Goal: Communication & Community: Ask a question

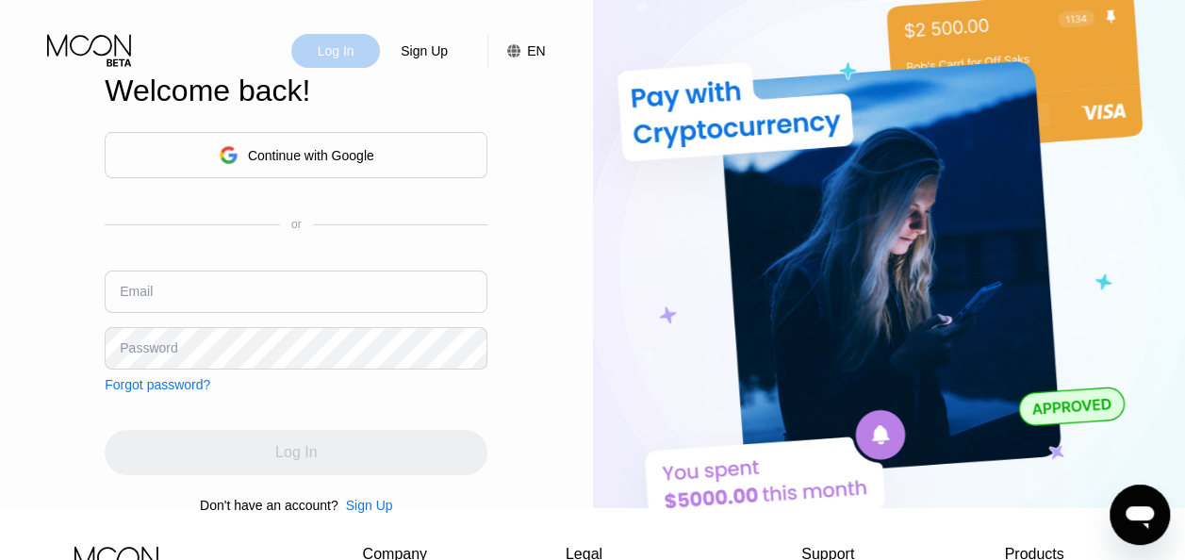
click at [352, 37] on div "Log In" at bounding box center [335, 51] width 89 height 34
click at [320, 153] on div "Continue with Google" at bounding box center [297, 154] width 156 height 29
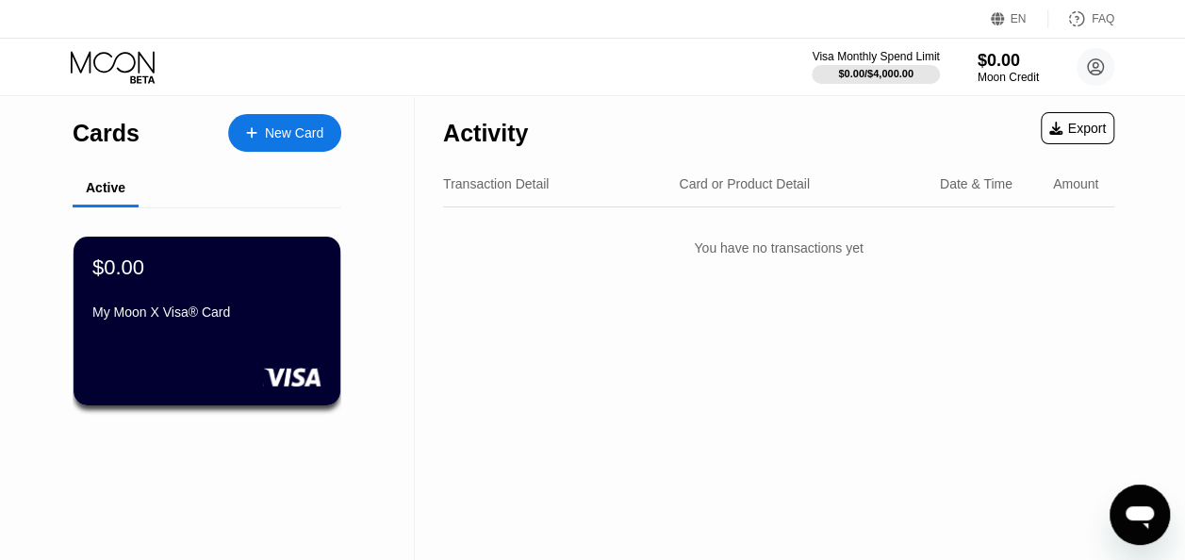
click at [752, 178] on div "Card or Product Detail" at bounding box center [744, 183] width 131 height 15
click at [971, 189] on div "Date & Time" at bounding box center [976, 183] width 73 height 15
click at [1054, 188] on div "Amount" at bounding box center [1075, 183] width 45 height 15
click at [486, 181] on div "Transaction Detail" at bounding box center [496, 183] width 106 height 15
click at [1099, 55] on circle at bounding box center [1095, 67] width 38 height 38
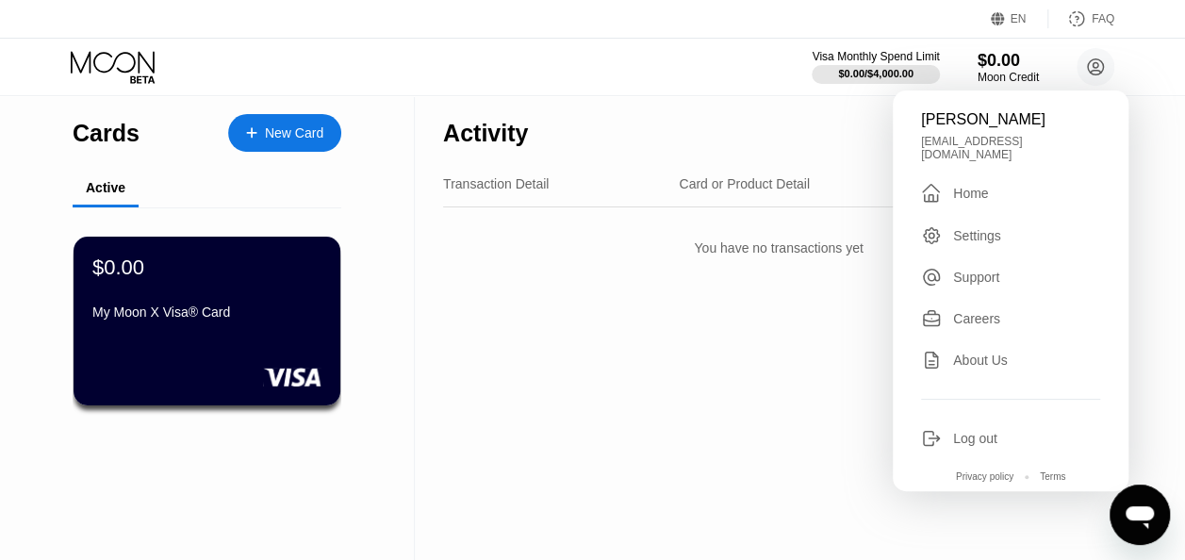
click at [977, 186] on div "Home" at bounding box center [970, 193] width 35 height 15
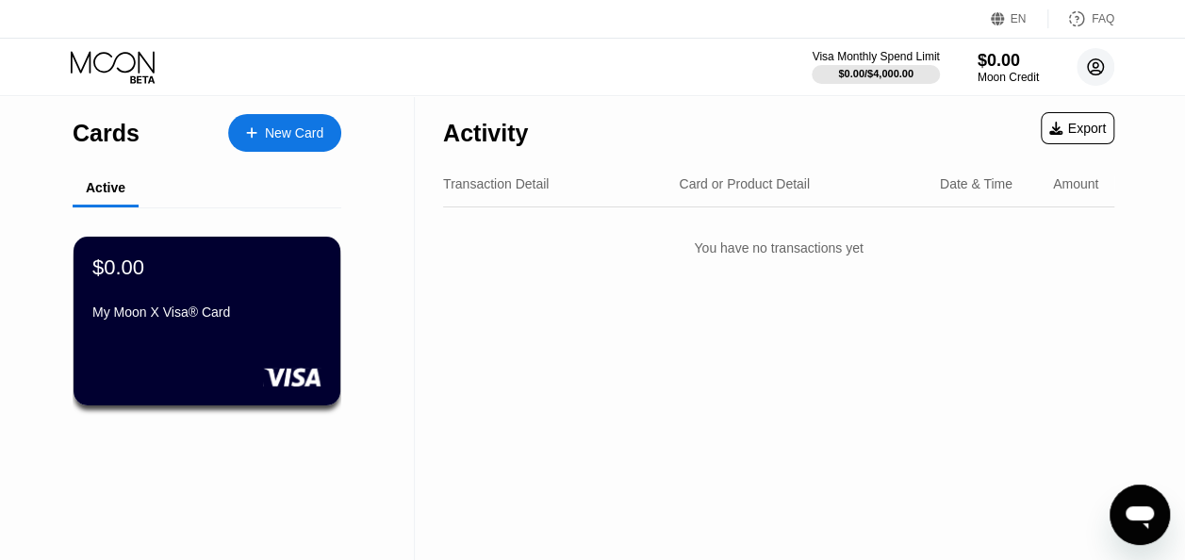
click at [1093, 72] on circle at bounding box center [1095, 67] width 38 height 38
click at [1091, 62] on circle at bounding box center [1095, 67] width 38 height 38
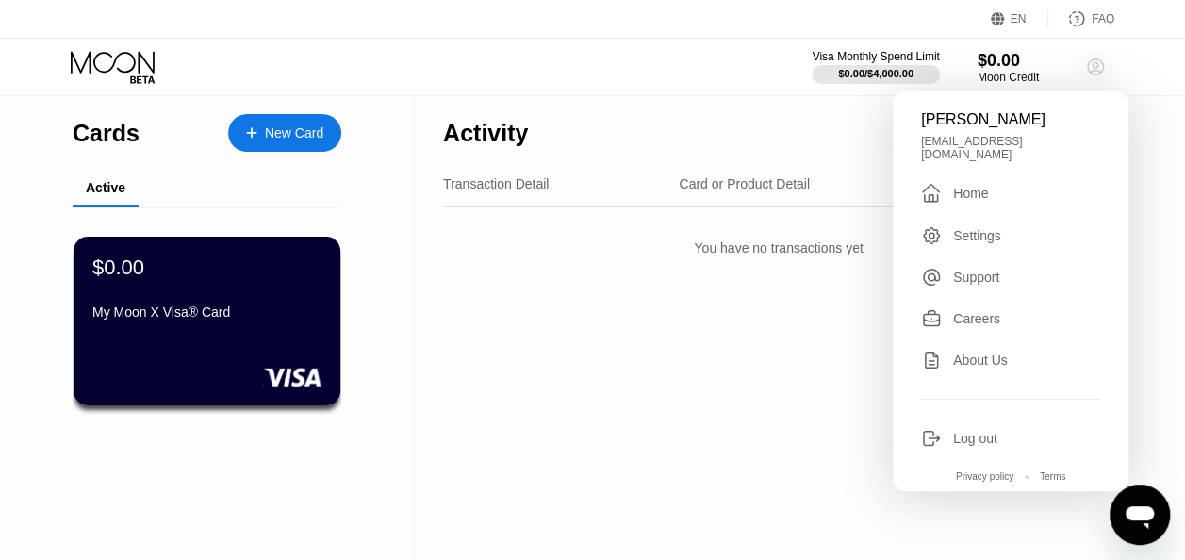
click at [1091, 62] on circle at bounding box center [1095, 67] width 38 height 38
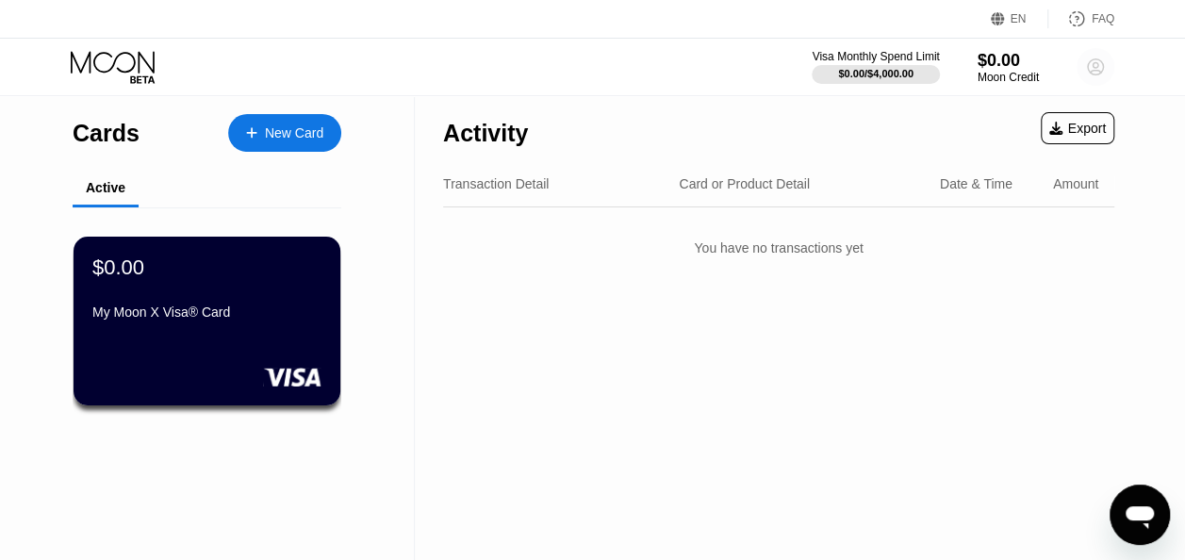
click at [1091, 62] on circle at bounding box center [1095, 67] width 38 height 38
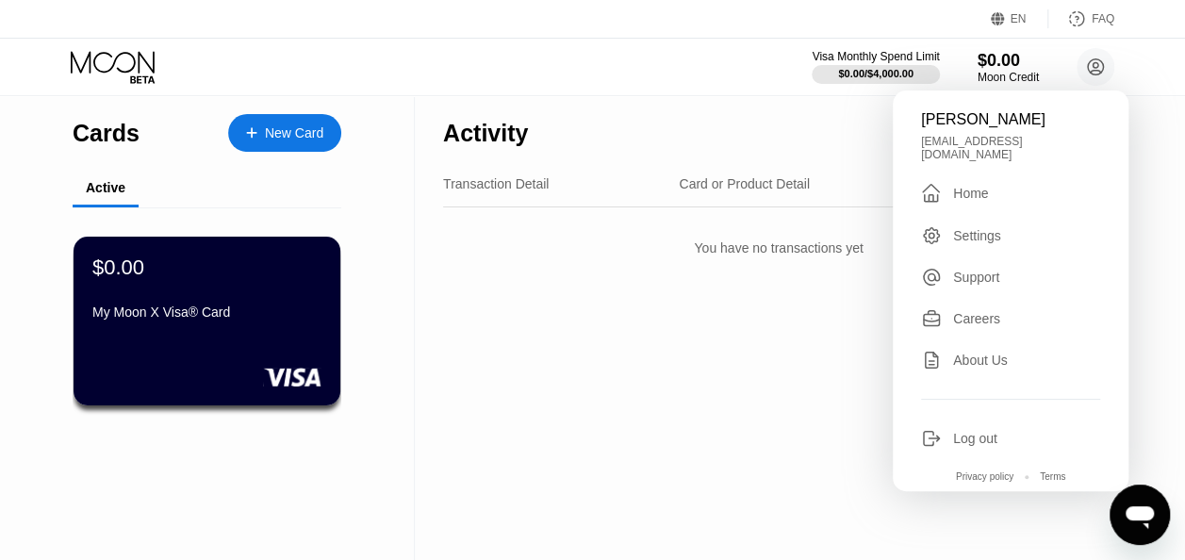
click at [494, 188] on div "Transaction Detail" at bounding box center [496, 183] width 106 height 15
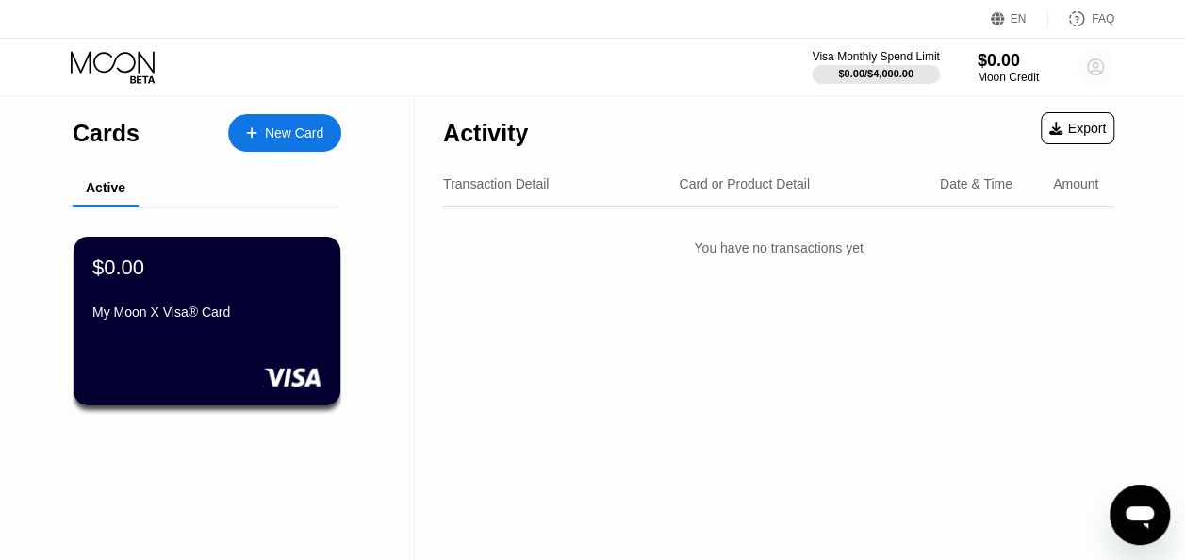
click at [1082, 69] on circle at bounding box center [1095, 67] width 38 height 38
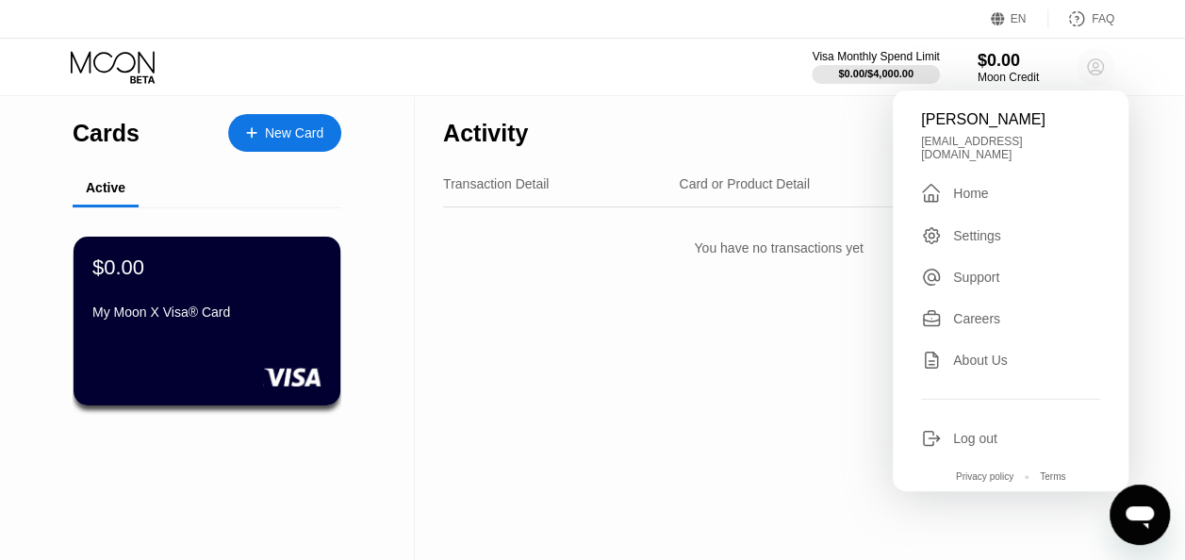
click at [1097, 62] on circle at bounding box center [1095, 67] width 38 height 38
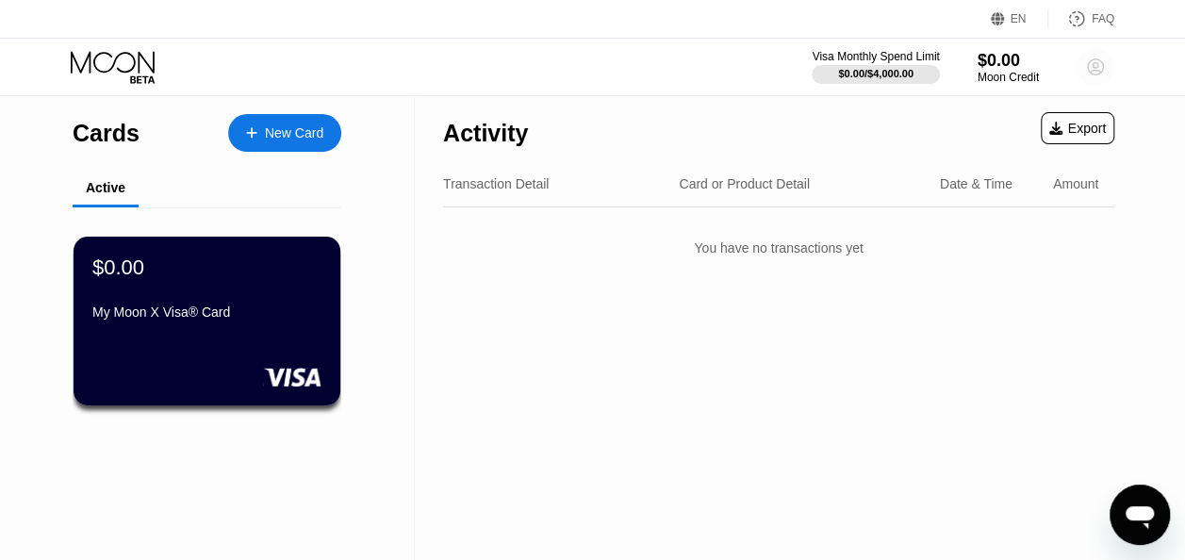
click at [1097, 62] on circle at bounding box center [1095, 67] width 38 height 38
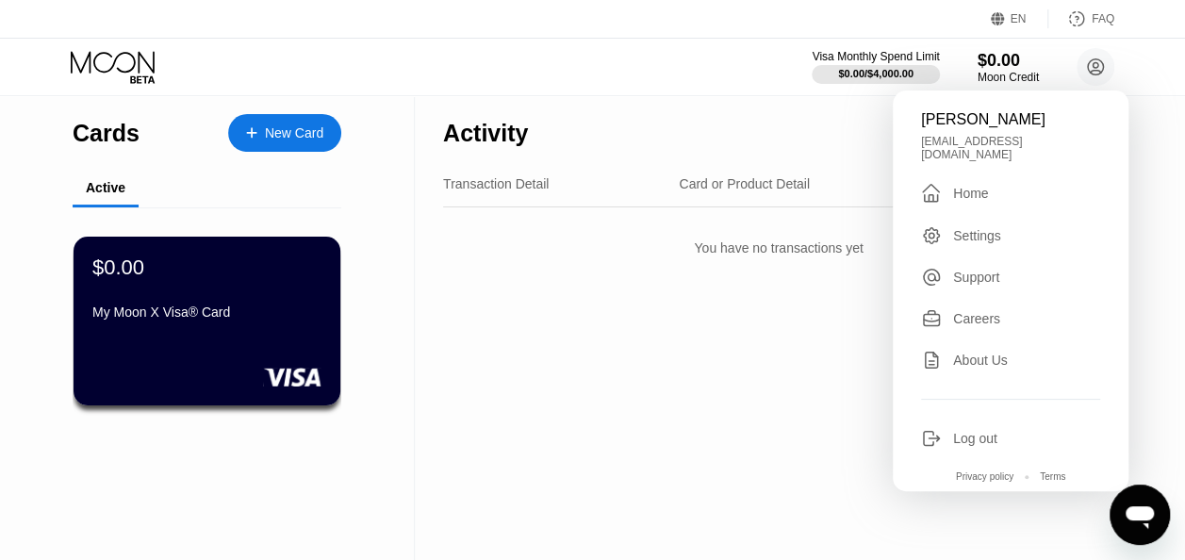
click at [971, 228] on div "Settings" at bounding box center [977, 235] width 48 height 15
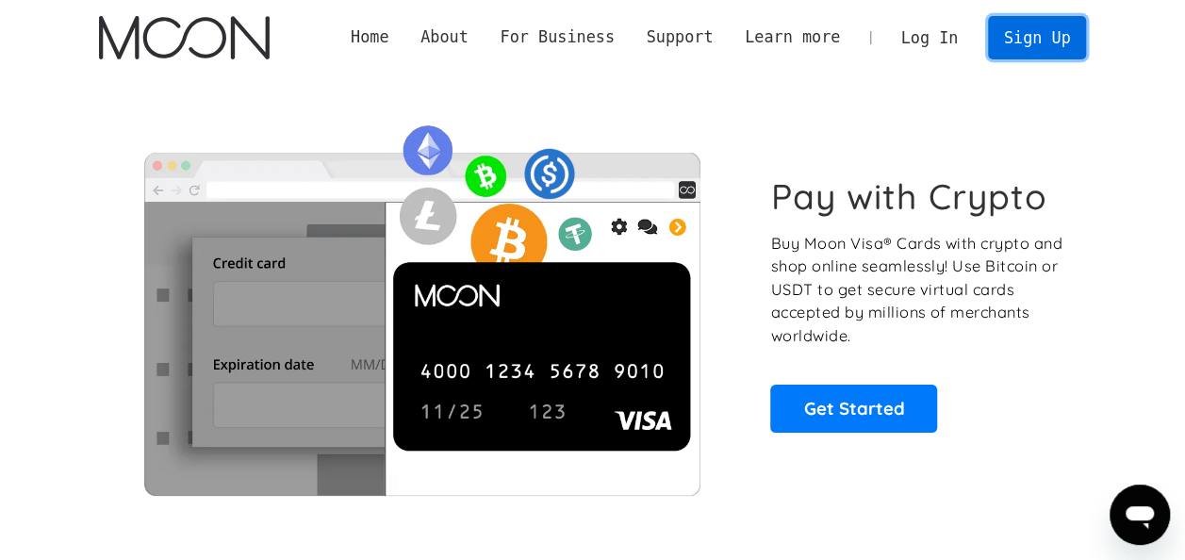
click at [1042, 27] on link "Sign Up" at bounding box center [1037, 37] width 98 height 42
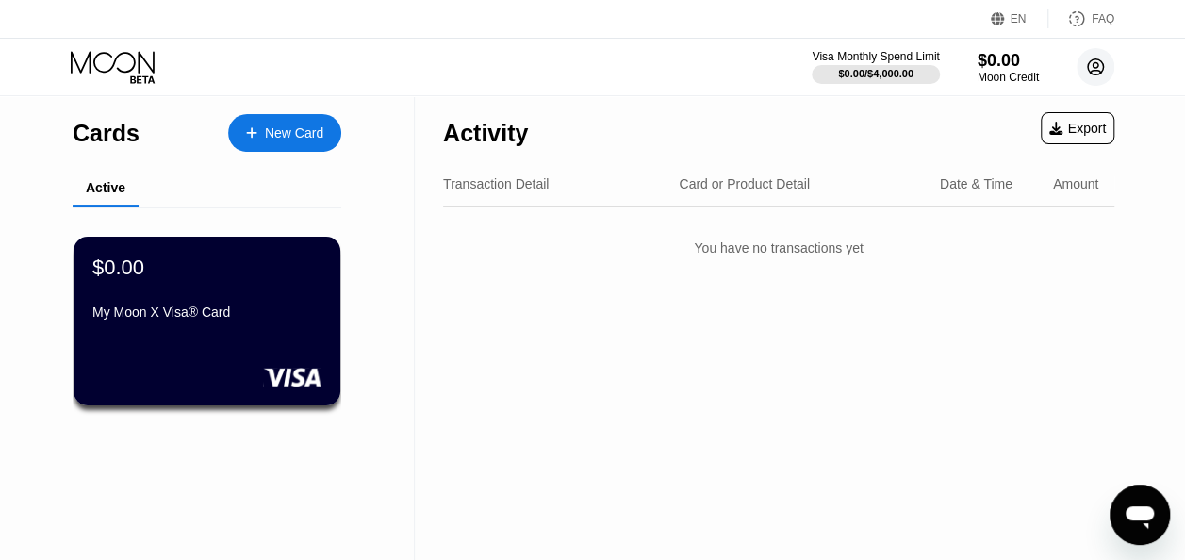
click at [1088, 64] on circle at bounding box center [1095, 67] width 38 height 38
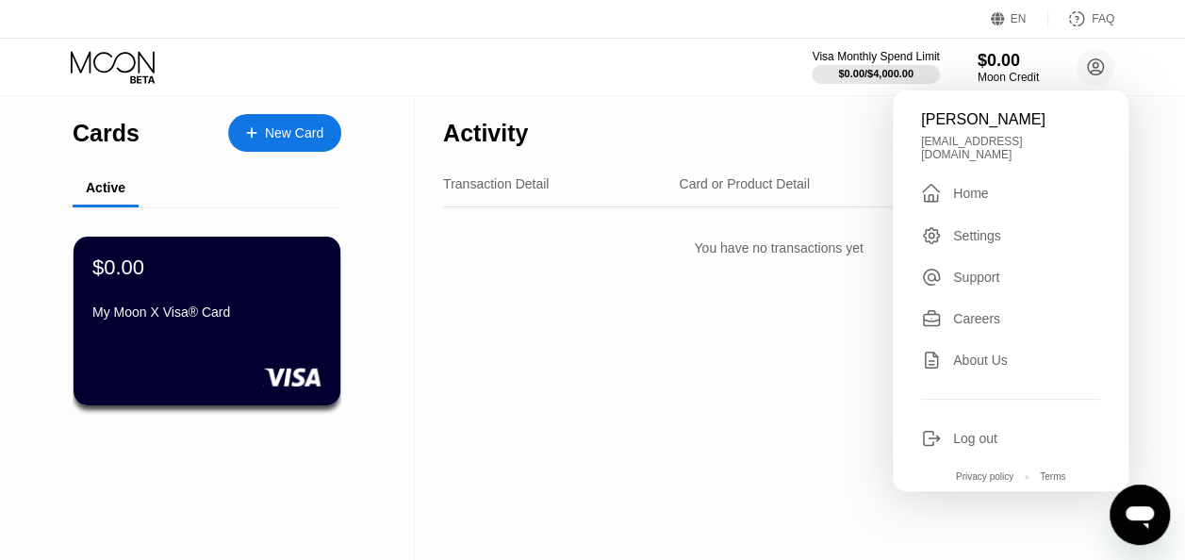
click at [650, 187] on div "Transaction Detail" at bounding box center [553, 183] width 221 height 15
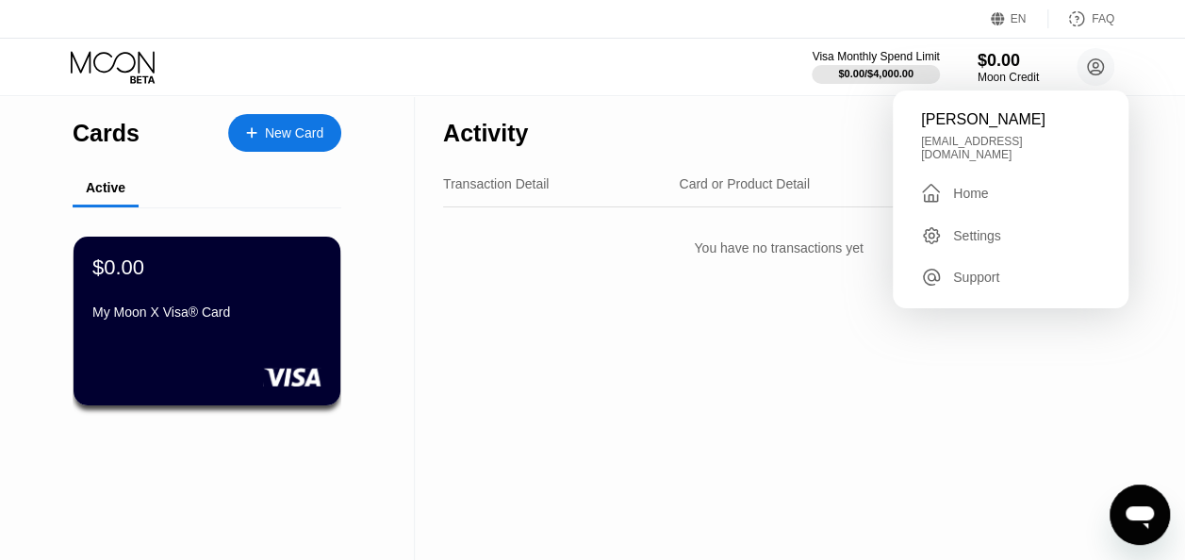
click at [650, 187] on div "Transaction Detail" at bounding box center [553, 183] width 221 height 15
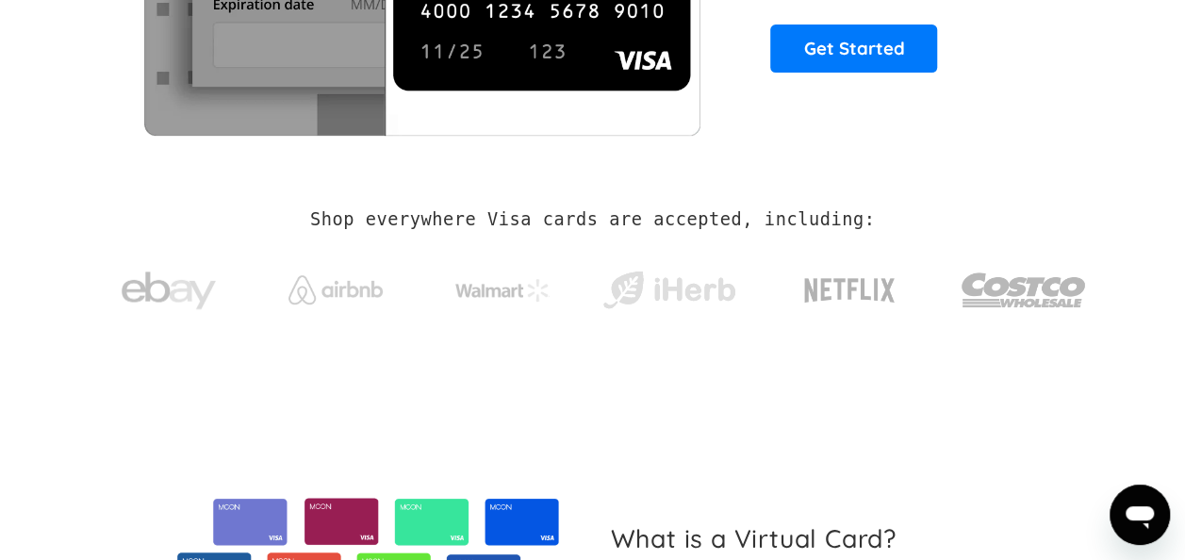
scroll to position [373, 0]
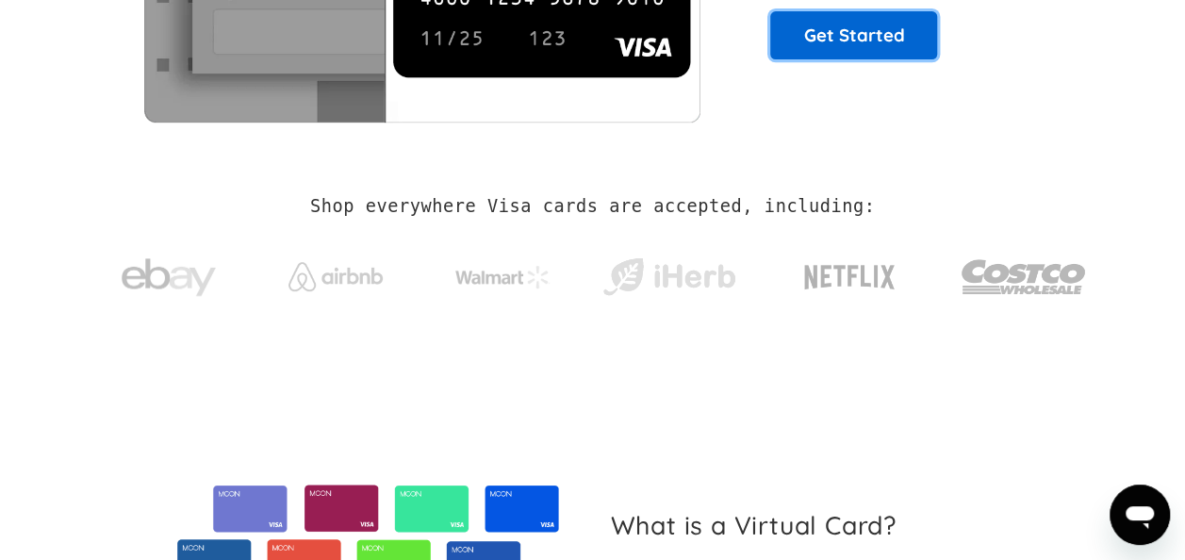
click at [880, 25] on link "Get Started" at bounding box center [853, 34] width 167 height 47
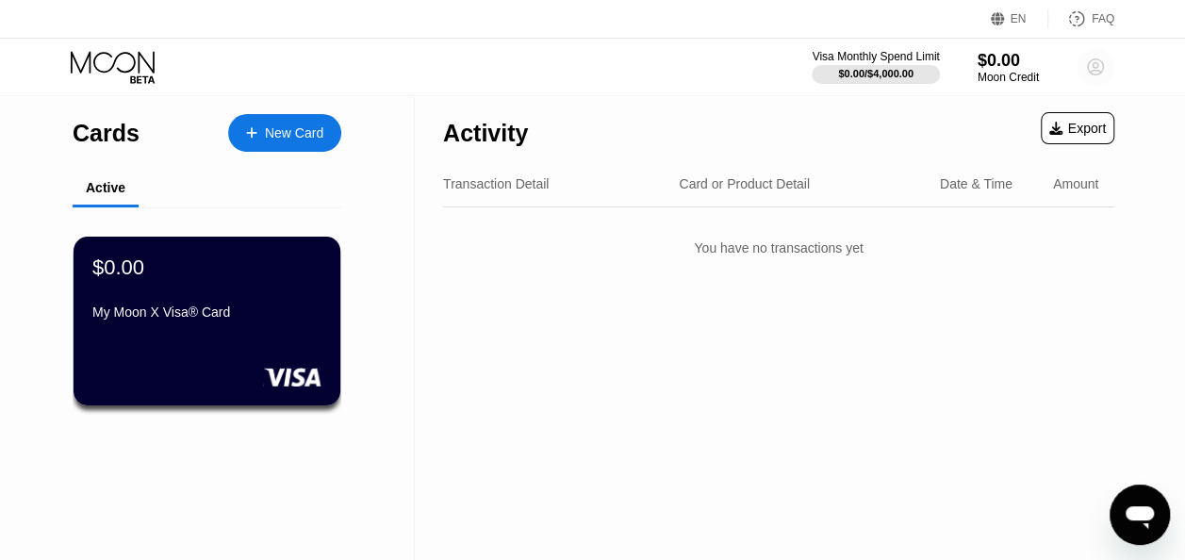
click at [1106, 66] on circle at bounding box center [1095, 67] width 38 height 38
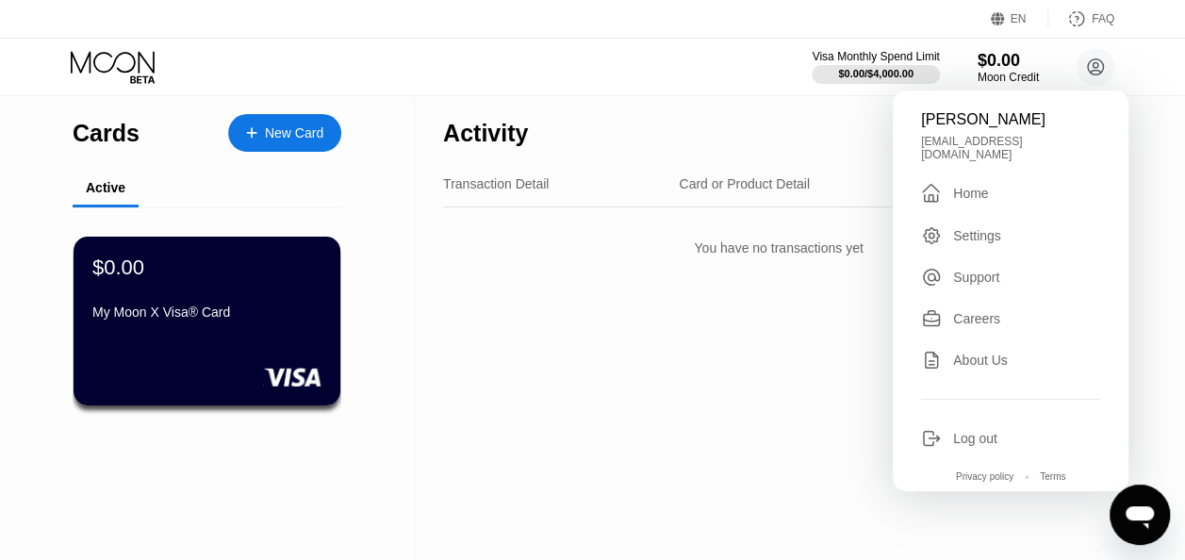
click at [958, 138] on div "[EMAIL_ADDRESS][DOMAIN_NAME]" at bounding box center [1010, 148] width 179 height 26
drag, startPoint x: 958, startPoint y: 138, endPoint x: 947, endPoint y: 122, distance: 19.6
click at [947, 122] on div "[PERSON_NAME]" at bounding box center [1010, 119] width 179 height 17
click at [953, 186] on div "Home" at bounding box center [970, 193] width 35 height 15
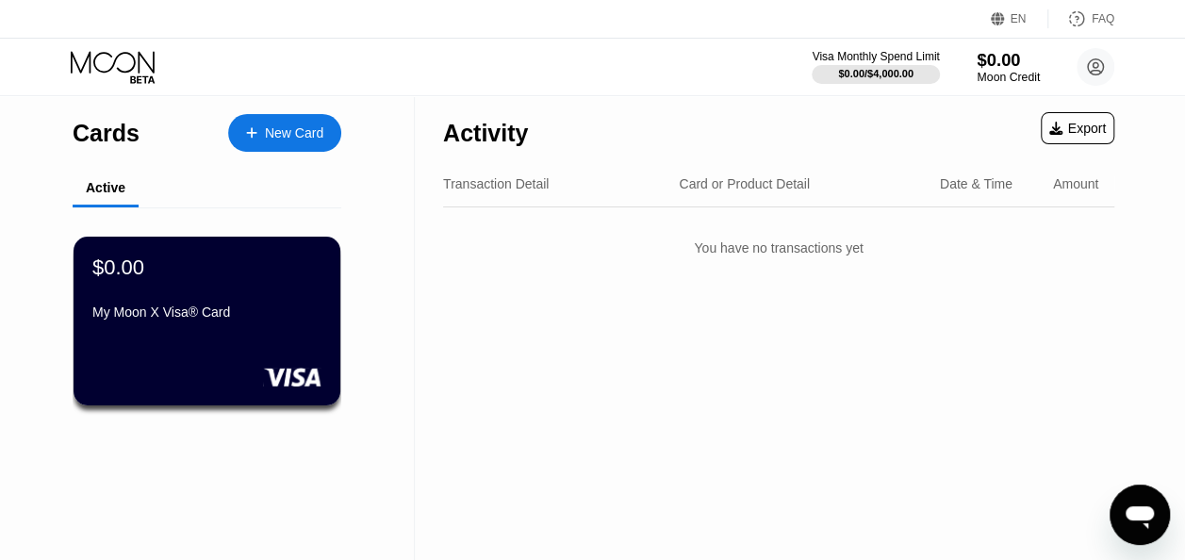
click at [1000, 62] on div "$0.00" at bounding box center [1007, 60] width 63 height 20
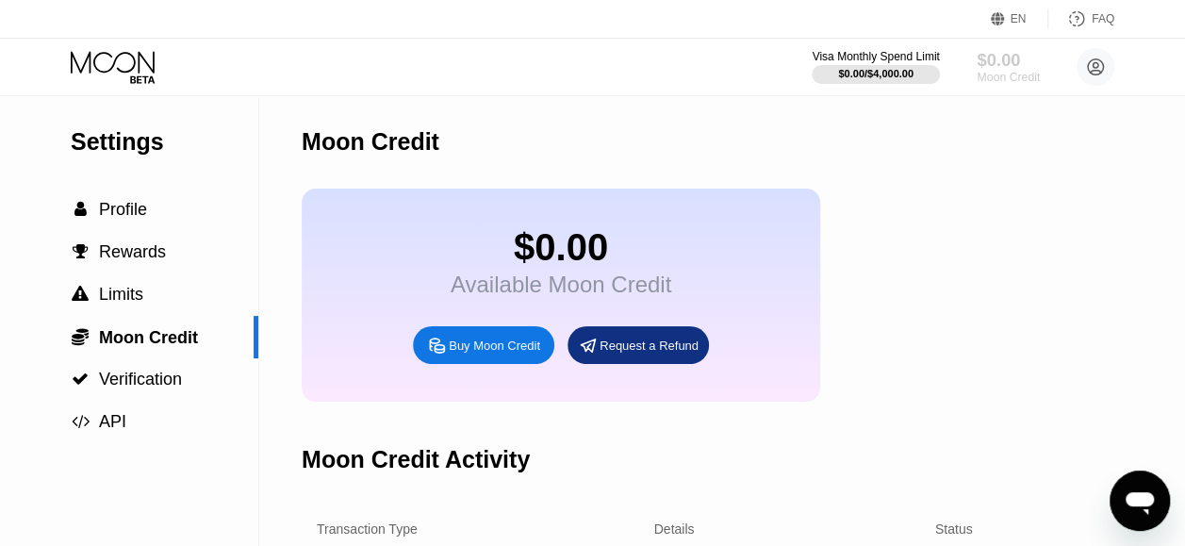
click at [1001, 57] on div "$0.00" at bounding box center [1007, 60] width 63 height 20
click at [1101, 74] on circle at bounding box center [1095, 67] width 38 height 38
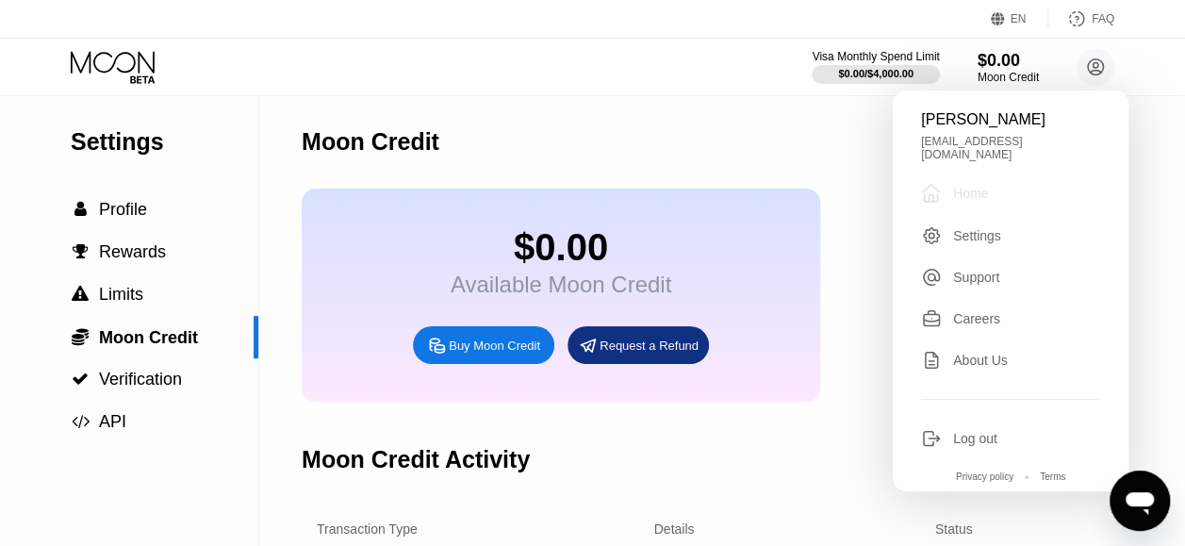
click at [1005, 182] on div " Home" at bounding box center [1010, 193] width 179 height 23
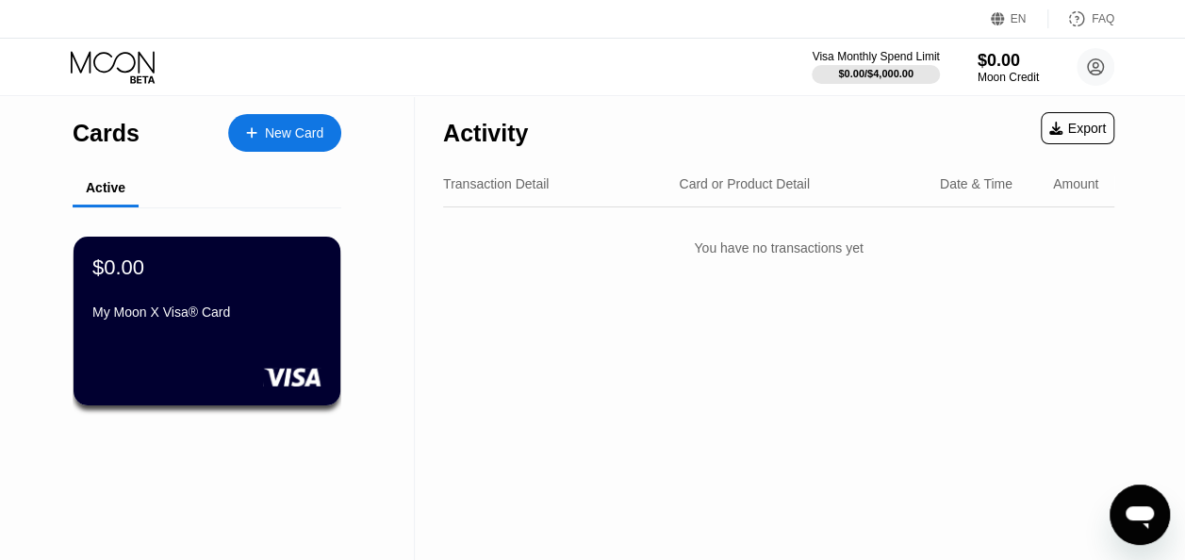
click at [766, 190] on div "Card or Product Detail" at bounding box center [744, 183] width 131 height 15
click at [1147, 488] on div "Open messaging window" at bounding box center [1139, 514] width 57 height 57
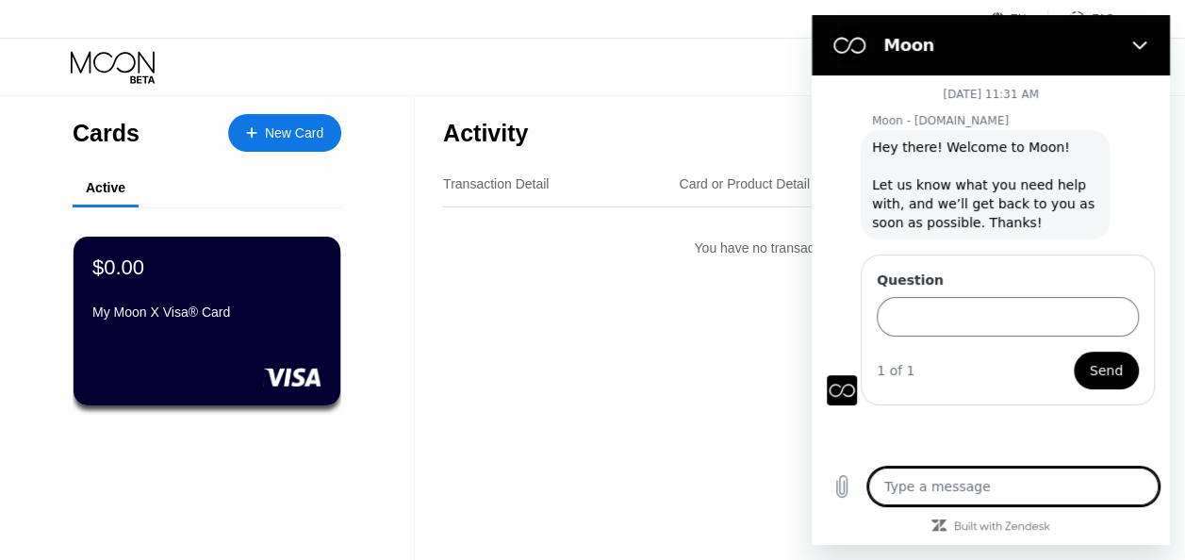
click at [919, 495] on textarea at bounding box center [1013, 486] width 290 height 38
type textarea "i"
type textarea "x"
type textarea "i"
type textarea "x"
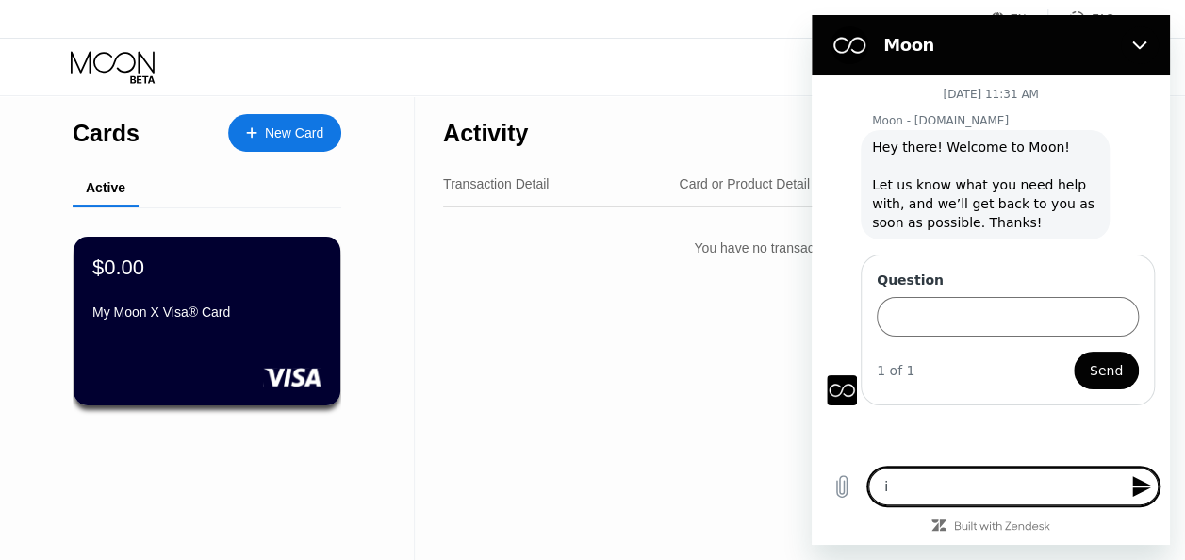
type textarea "i"
type textarea "x"
type textarea "i"
type textarea "x"
type textarea "i n"
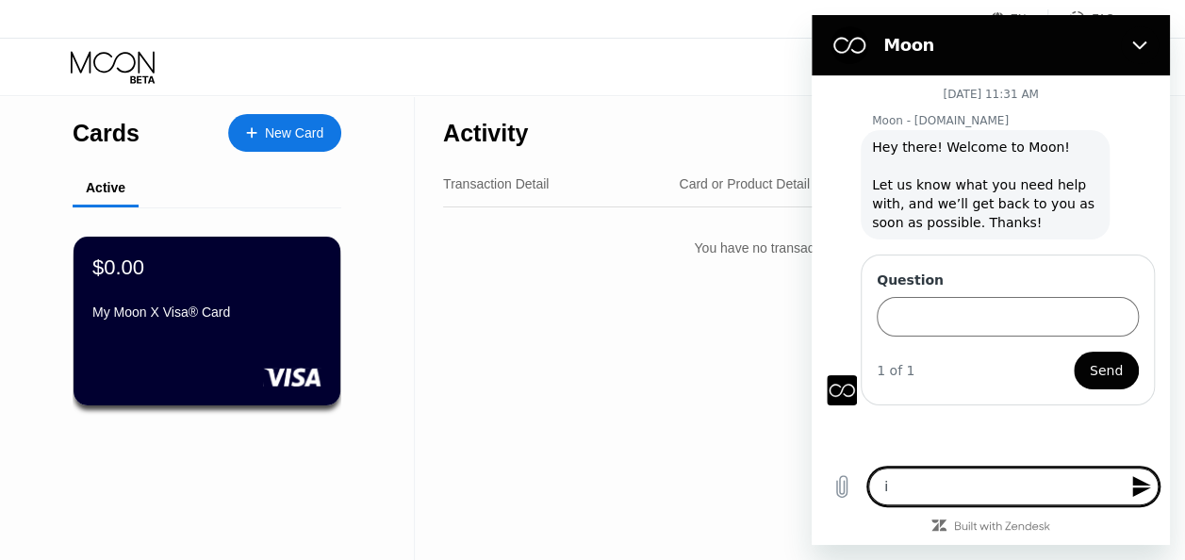
type textarea "x"
type textarea "i ne"
type textarea "x"
type textarea "i nee"
type textarea "x"
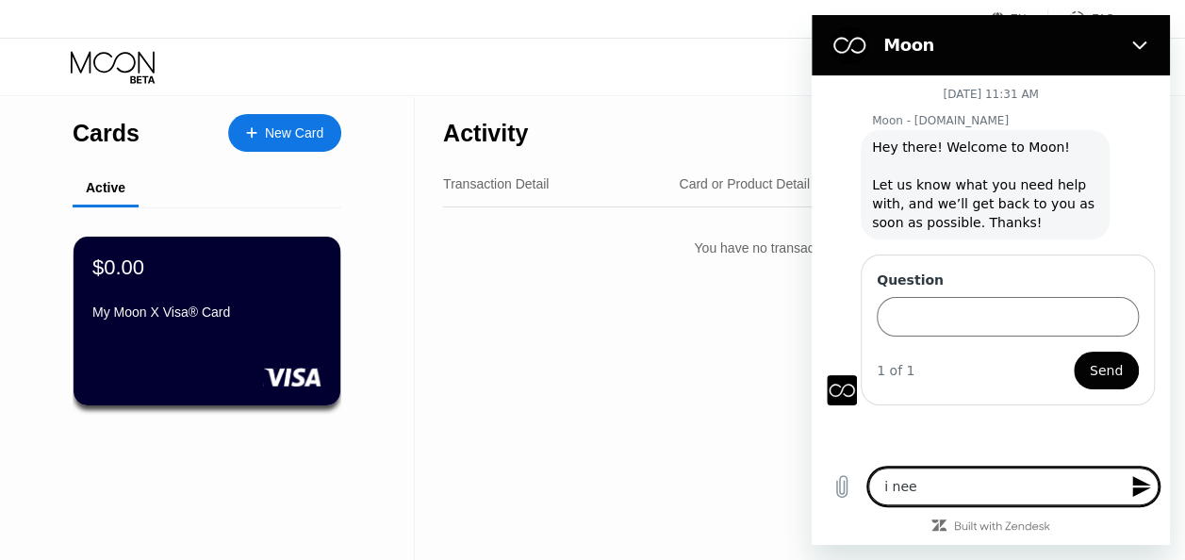
type textarea "i neet"
type textarea "x"
type textarea "i nee"
type textarea "x"
type textarea "i need"
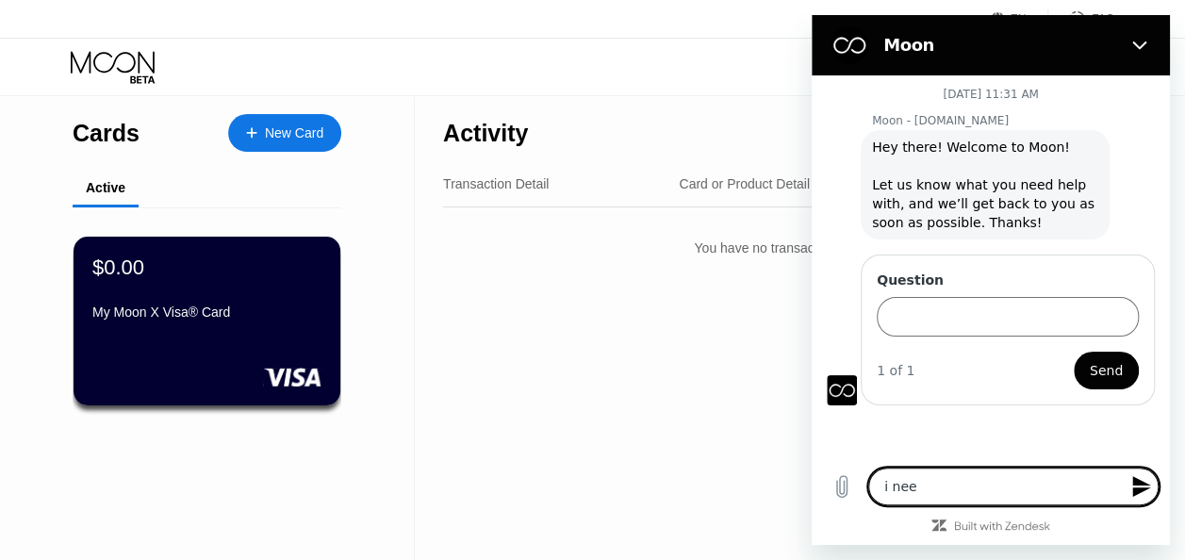
type textarea "x"
type textarea "i need"
type textarea "x"
type textarea "i need t"
type textarea "x"
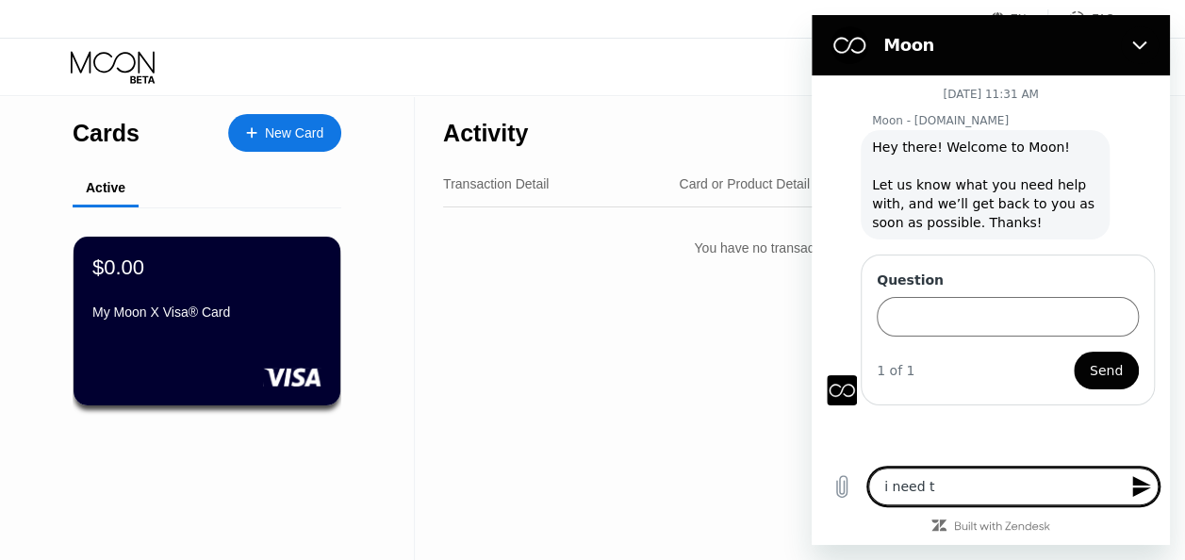
type textarea "i need to"
type textarea "x"
type textarea "i need to"
type textarea "x"
type textarea "i need to l"
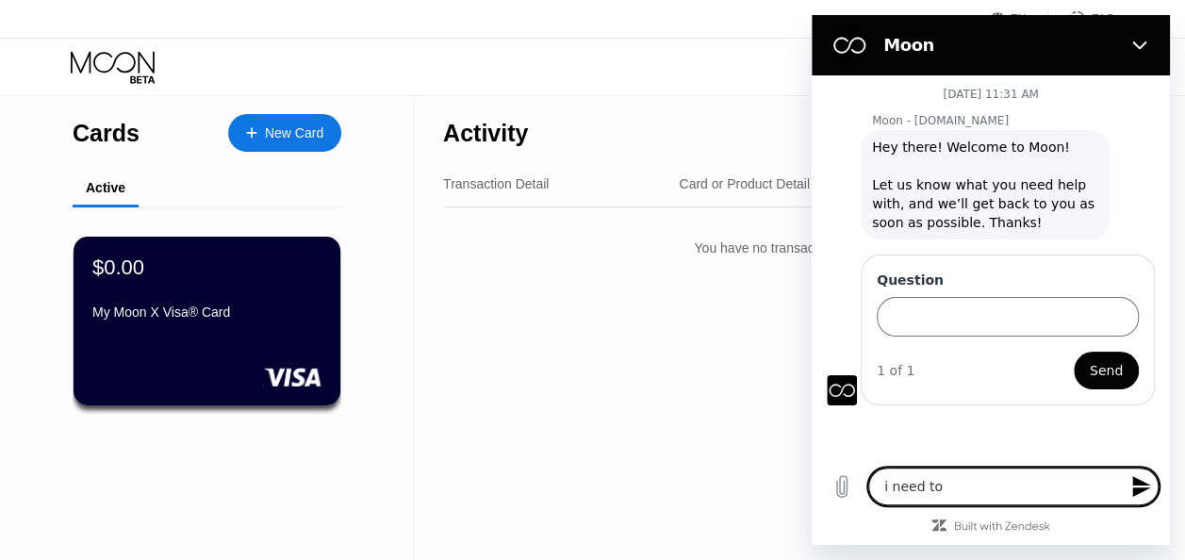
type textarea "x"
type textarea "i need to lo"
type textarea "x"
type textarea "i need to log"
type textarea "x"
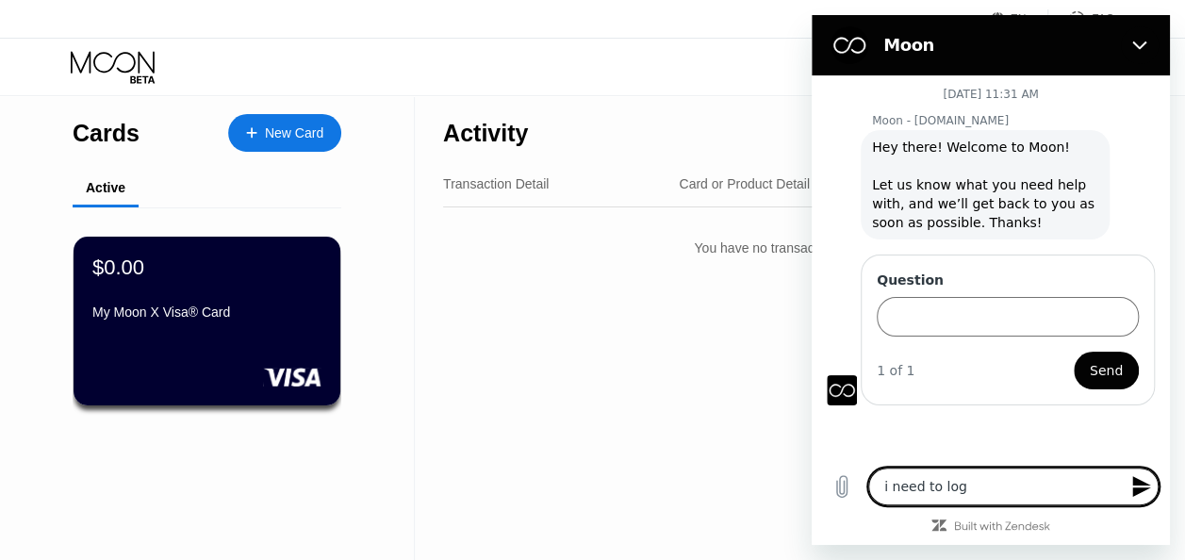
type textarea "i need to logi"
type textarea "x"
type textarea "i need to login"
type textarea "x"
type textarea "i need to login"
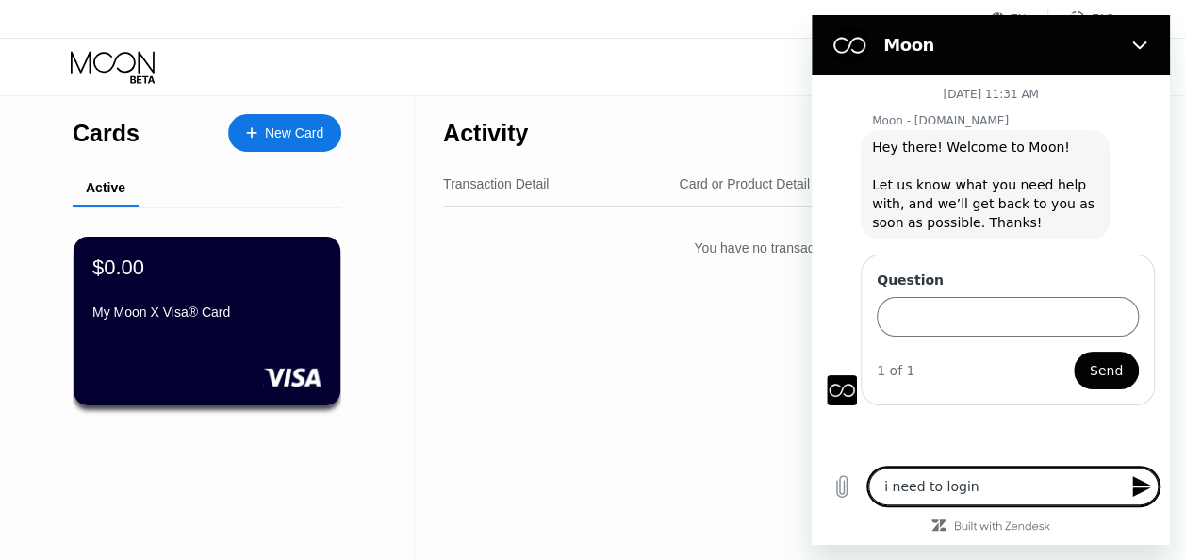
type textarea "x"
type textarea "i need to login i"
type textarea "x"
type textarea "i need to login in"
type textarea "x"
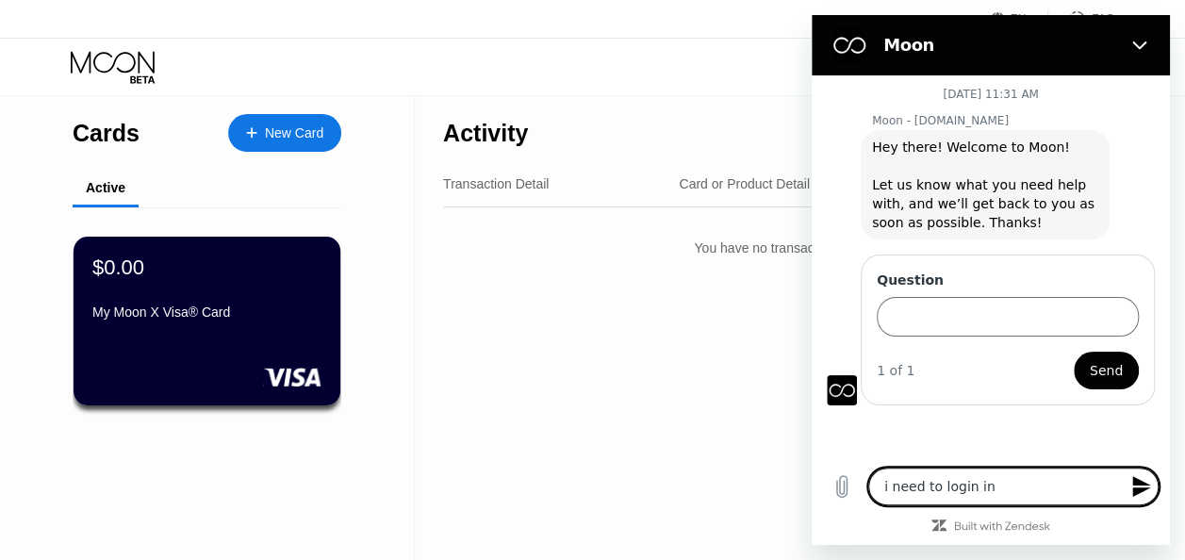
type textarea "i need to login int"
type textarea "x"
type textarea "i need to login into"
type textarea "x"
type textarea "i need to login into"
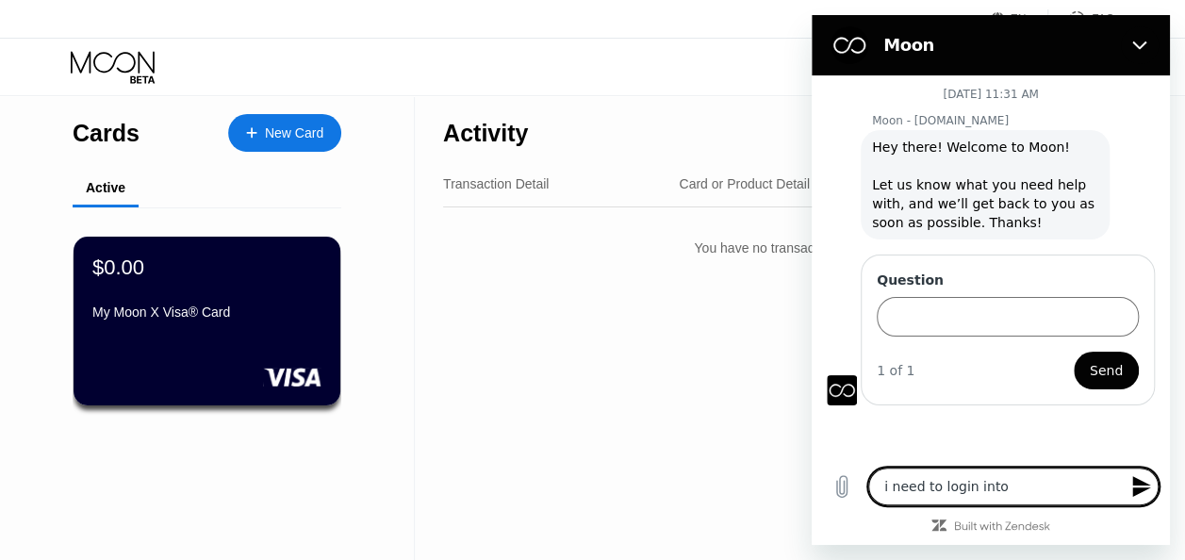
type textarea "x"
type textarea "i need to login into m"
type textarea "x"
type textarea "i need to login into my"
type textarea "x"
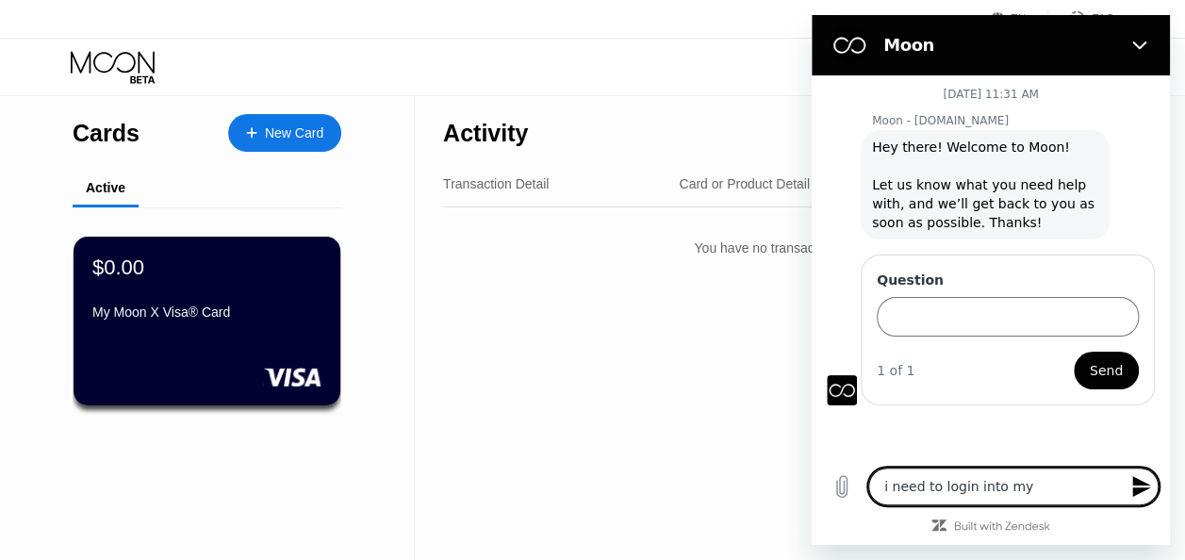
type textarea "i need to login into my"
type textarea "x"
type textarea "i need to login into my o"
type textarea "x"
type textarea "i need to login into my ot"
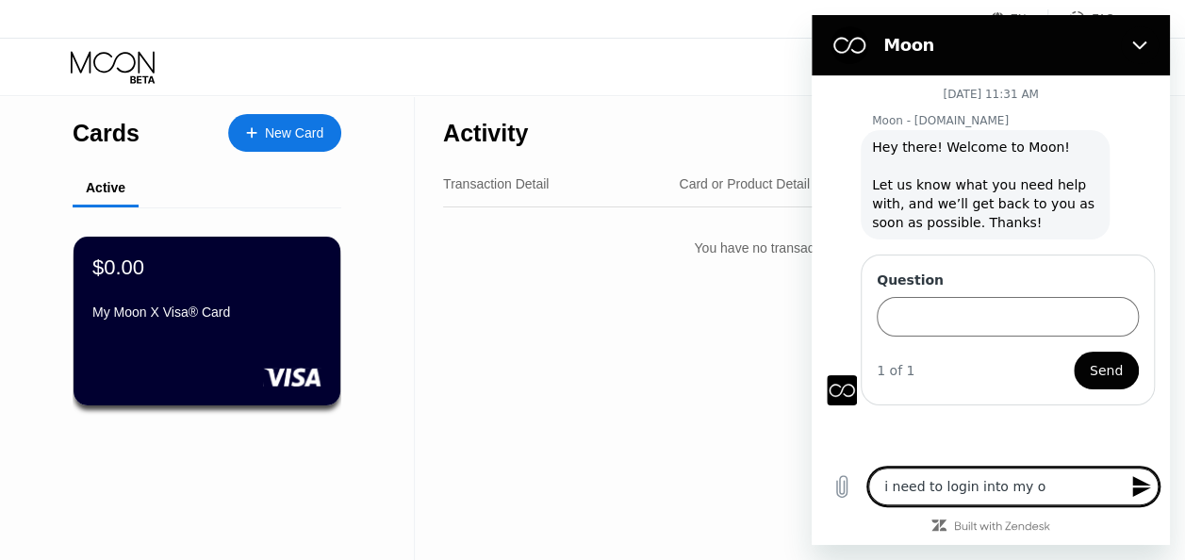
type textarea "x"
type textarea "i need to login into my oth"
type textarea "x"
type textarea "i need to login into my othh"
type textarea "x"
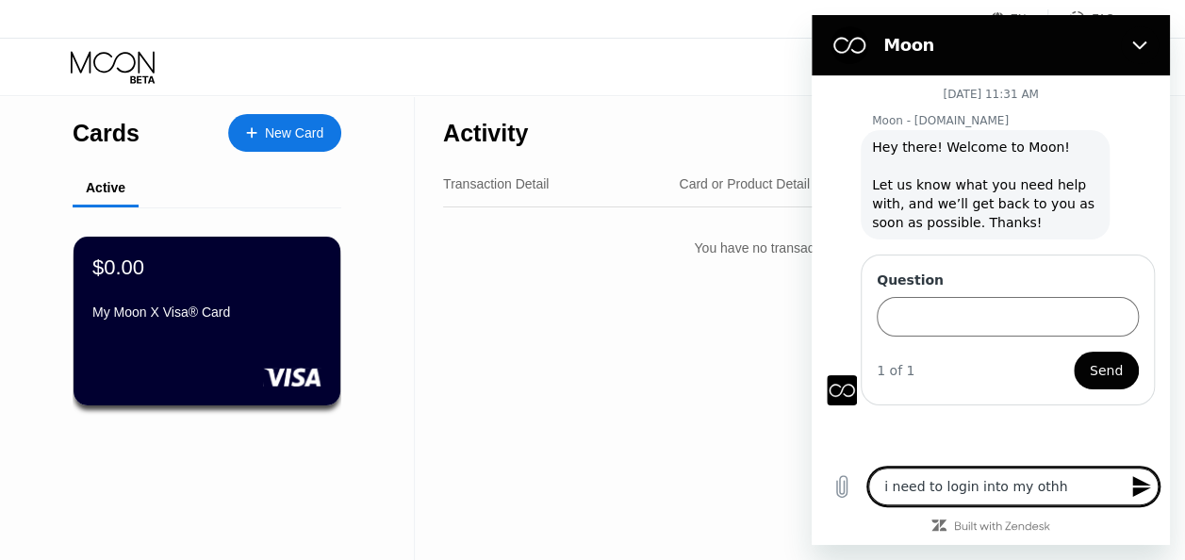
type textarea "i need to login into my othht"
type textarea "x"
type textarea "i need to login into my othh"
type textarea "x"
type textarea "i need to login into my oth"
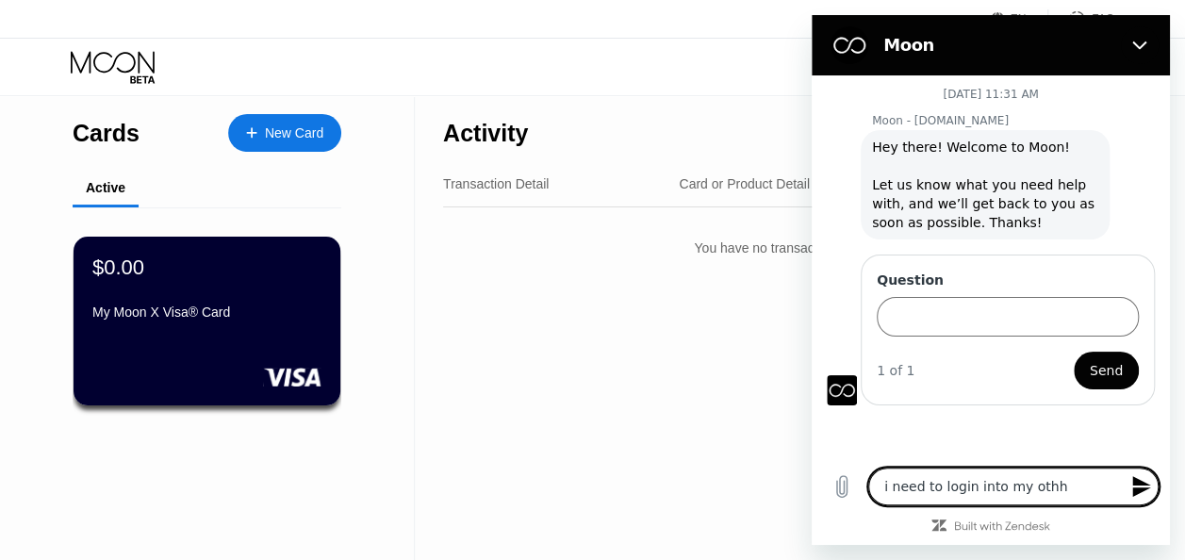
type textarea "x"
type textarea "i need to login into my othe"
type textarea "x"
type textarea "i need to login into my other"
type textarea "x"
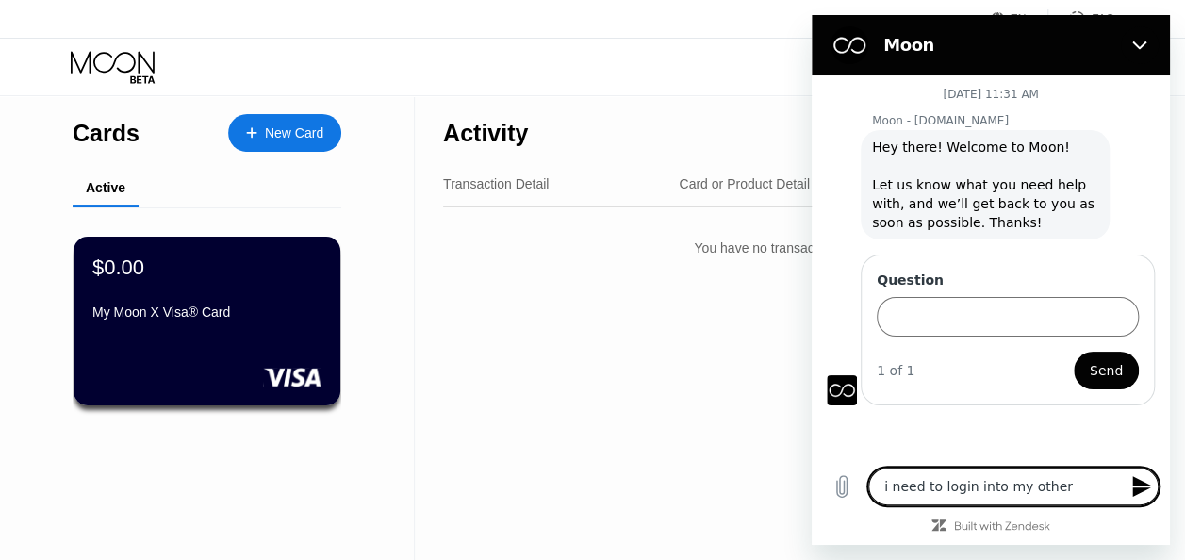
type textarea "i need to login into my other"
type textarea "x"
type textarea "i need to login into my other a"
type textarea "x"
type textarea "i need to login into my other ac"
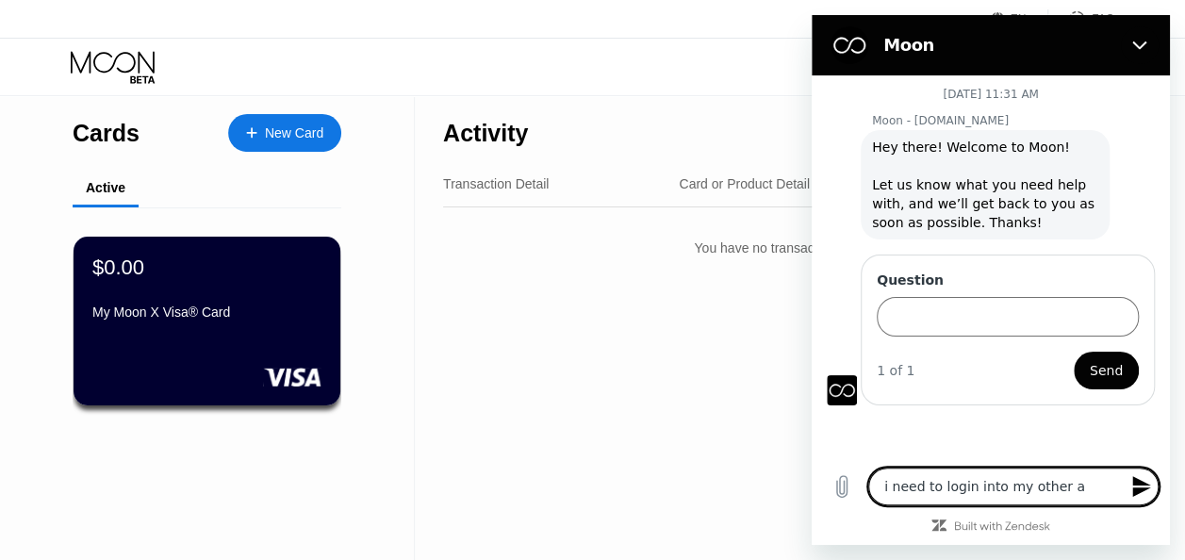
type textarea "x"
type textarea "i need to login into my other acc"
type textarea "x"
type textarea "i need to login into my other accc"
type textarea "x"
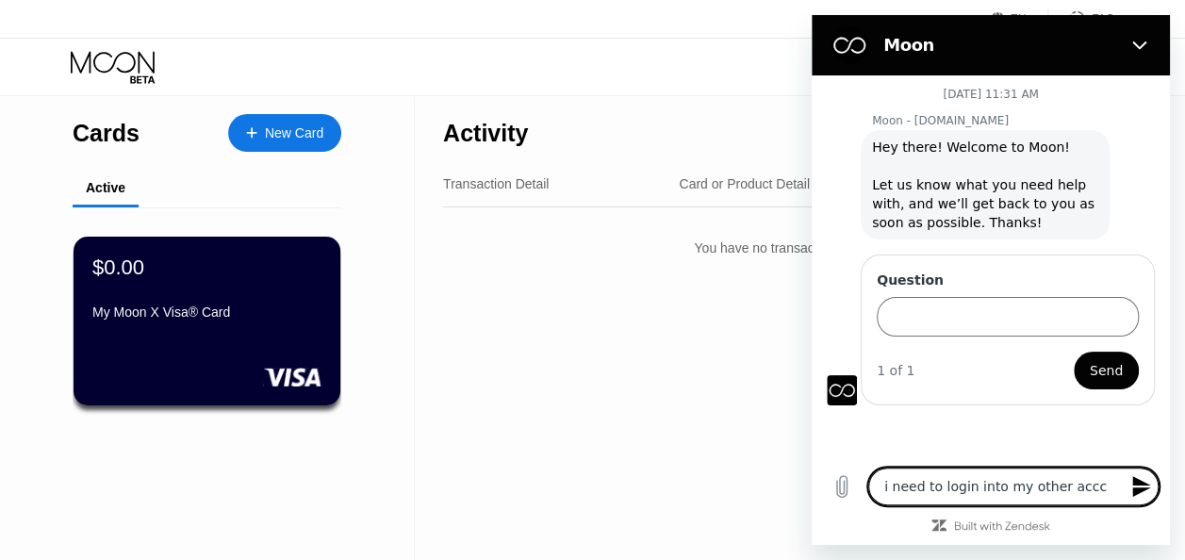
type textarea "i need to login into my other acc"
type textarea "x"
type textarea "i need to login into my other acco"
type textarea "x"
type textarea "i need to login into my other accou"
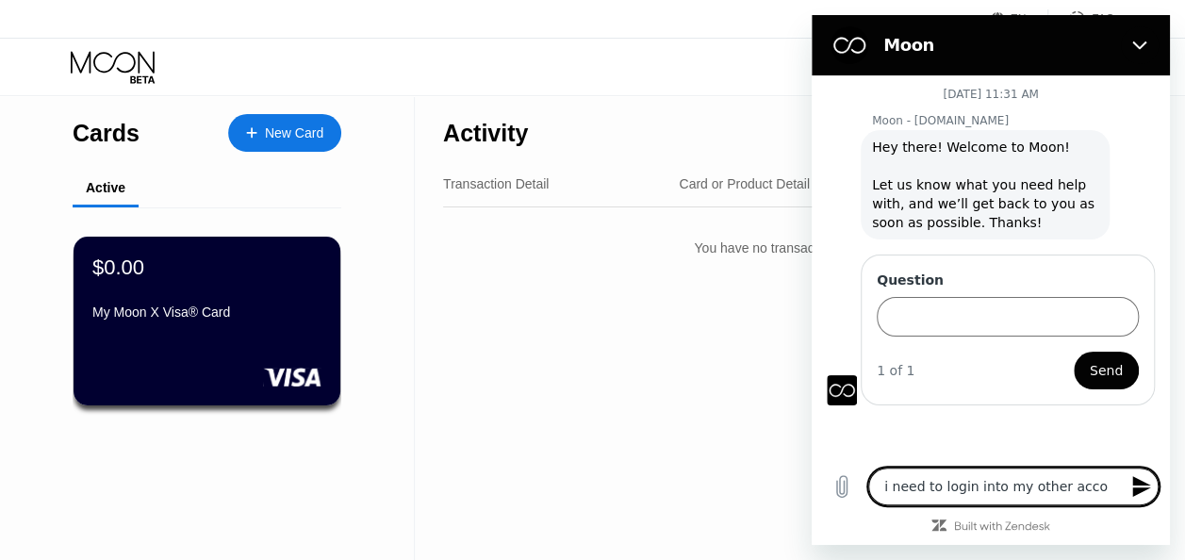
type textarea "x"
type textarea "i need to login into my other accoun"
type textarea "x"
type textarea "i need to login into my other account"
type textarea "x"
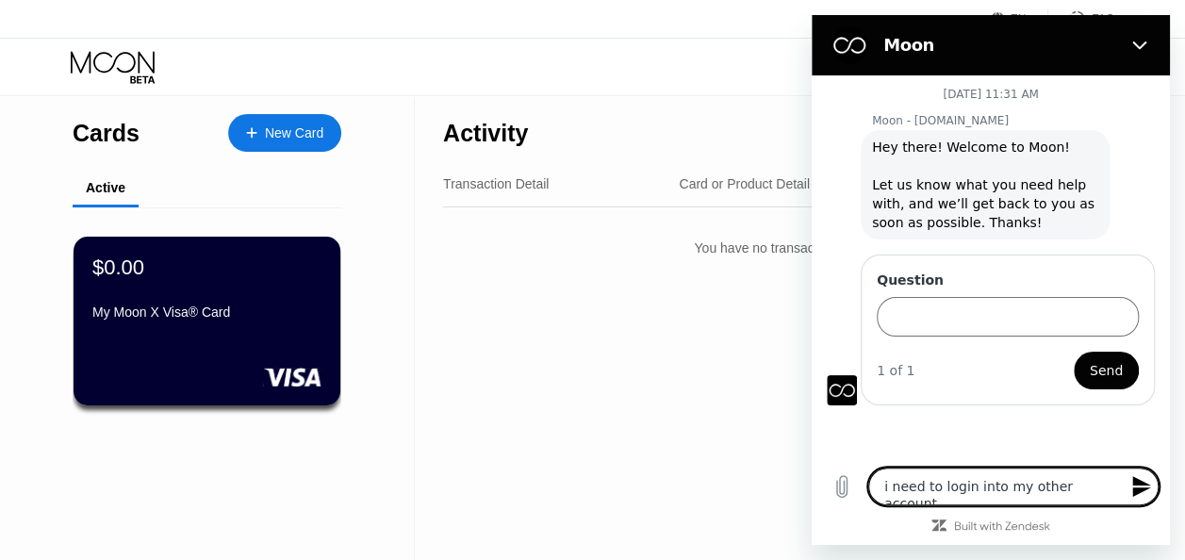
type textarea "i need to login into my other account"
click at [1143, 488] on icon "Send message" at bounding box center [1141, 486] width 18 height 21
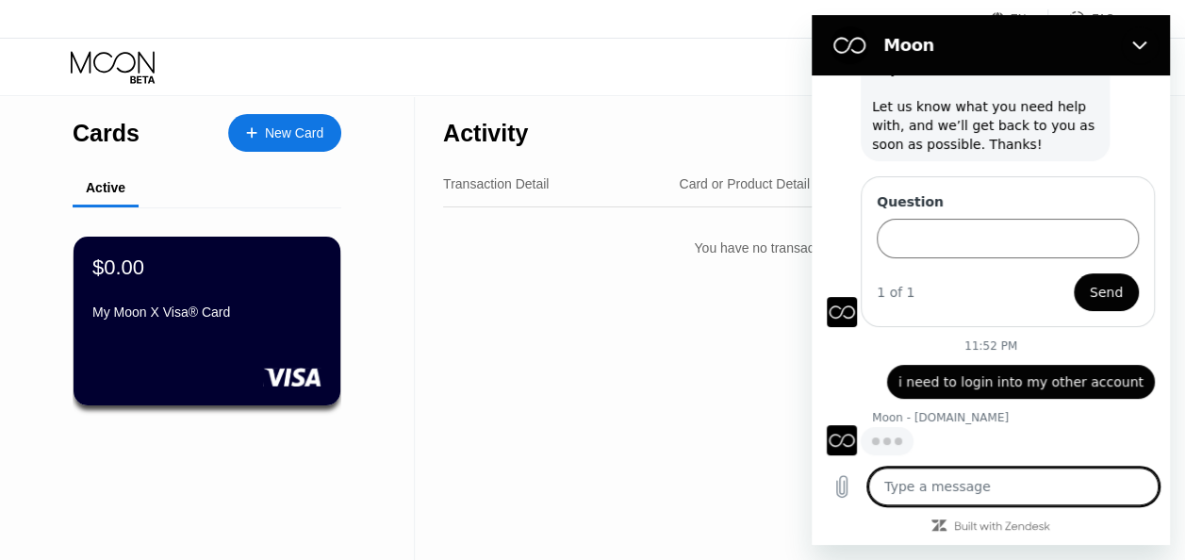
scroll to position [77, 0]
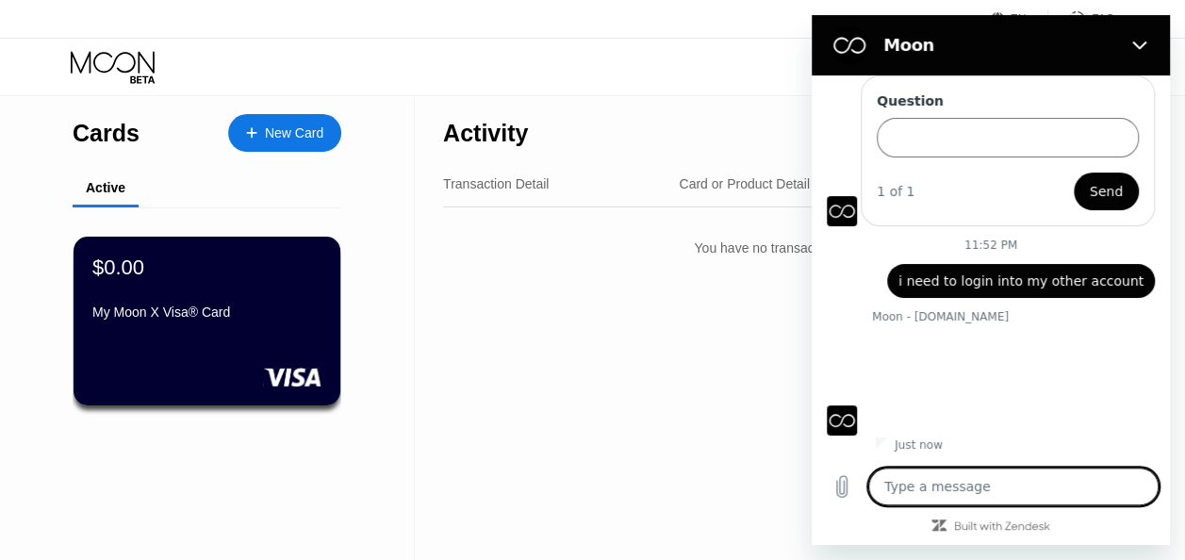
type textarea "x"
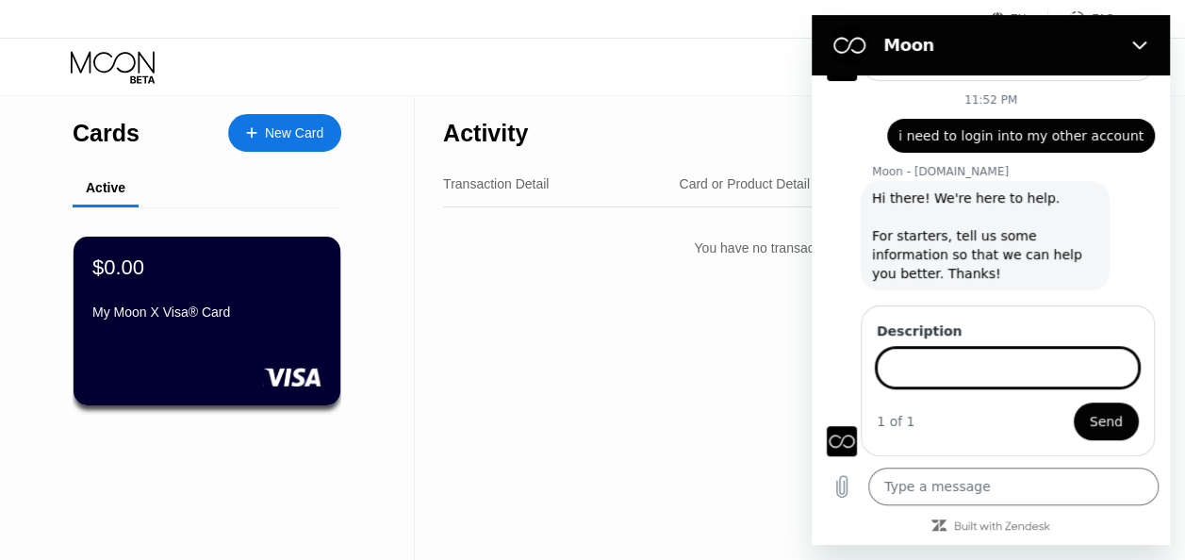
scroll to position [322, 0]
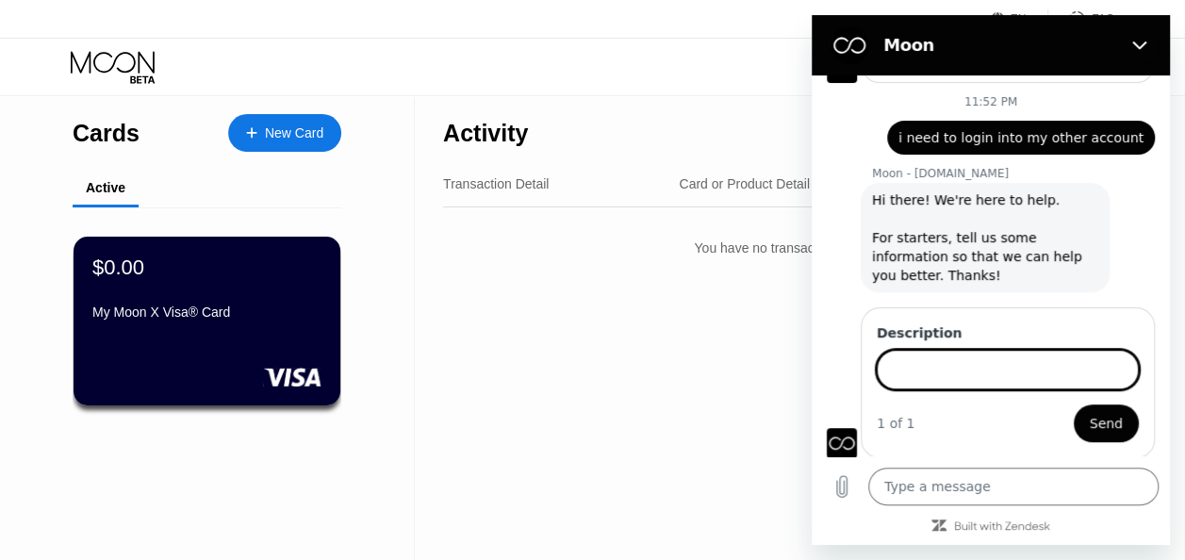
click at [926, 365] on input "Description" at bounding box center [1007, 370] width 262 height 40
click at [928, 363] on input "Description" at bounding box center [1007, 370] width 262 height 40
type input "i need to login to my other account"
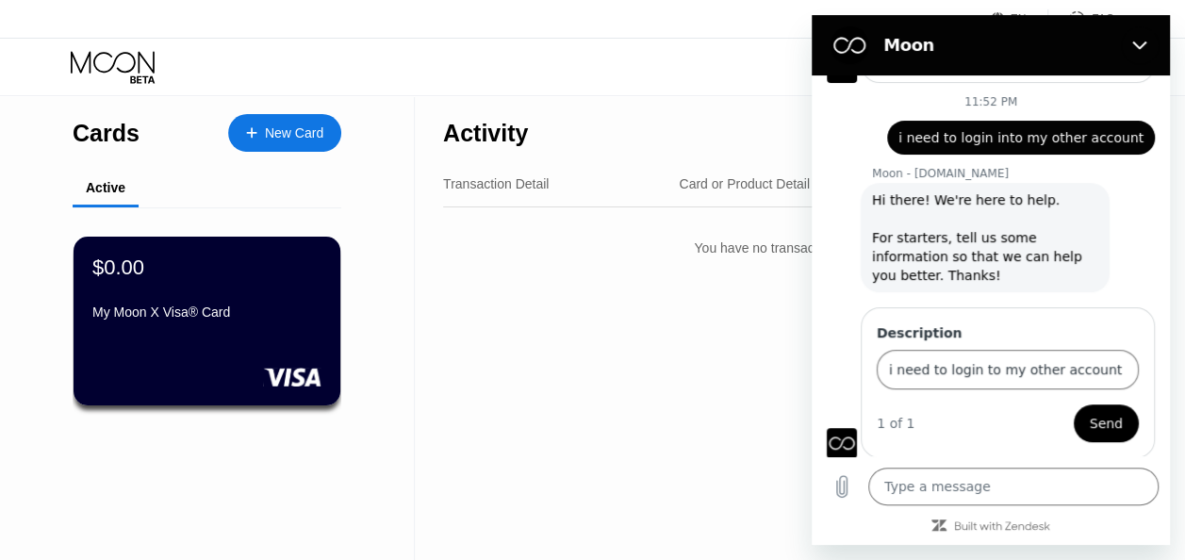
click at [1090, 417] on span "Send" at bounding box center [1105, 423] width 33 height 23
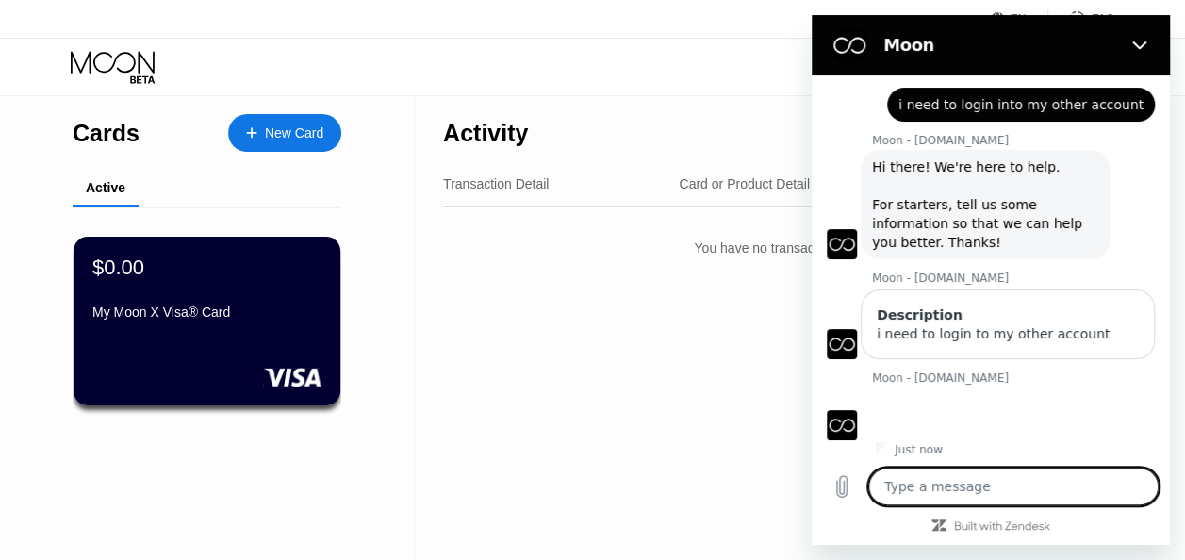
scroll to position [359, 0]
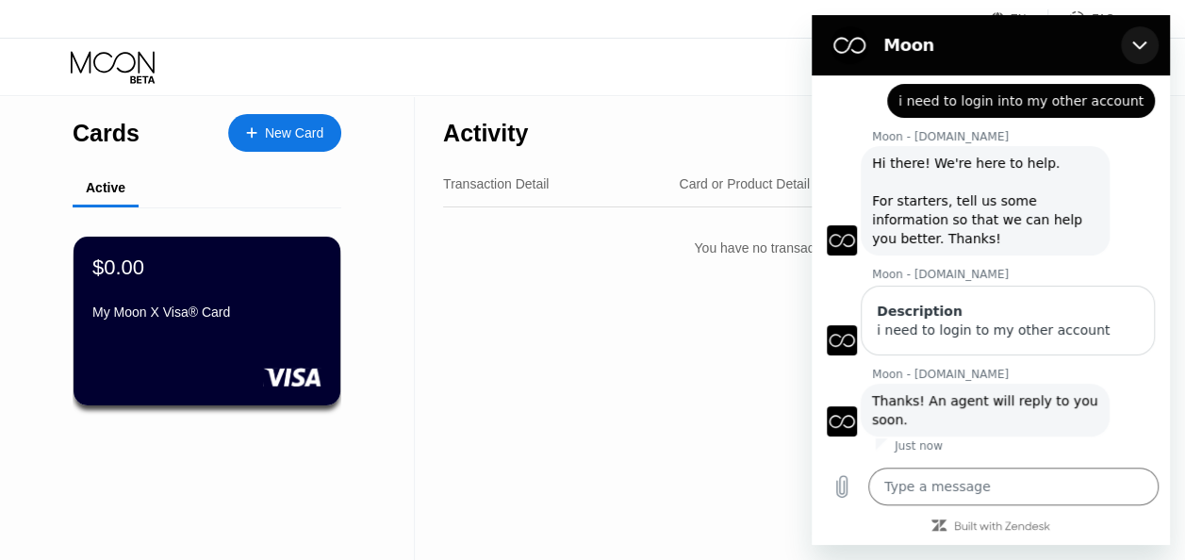
click at [1139, 38] on icon "Close" at bounding box center [1139, 45] width 15 height 15
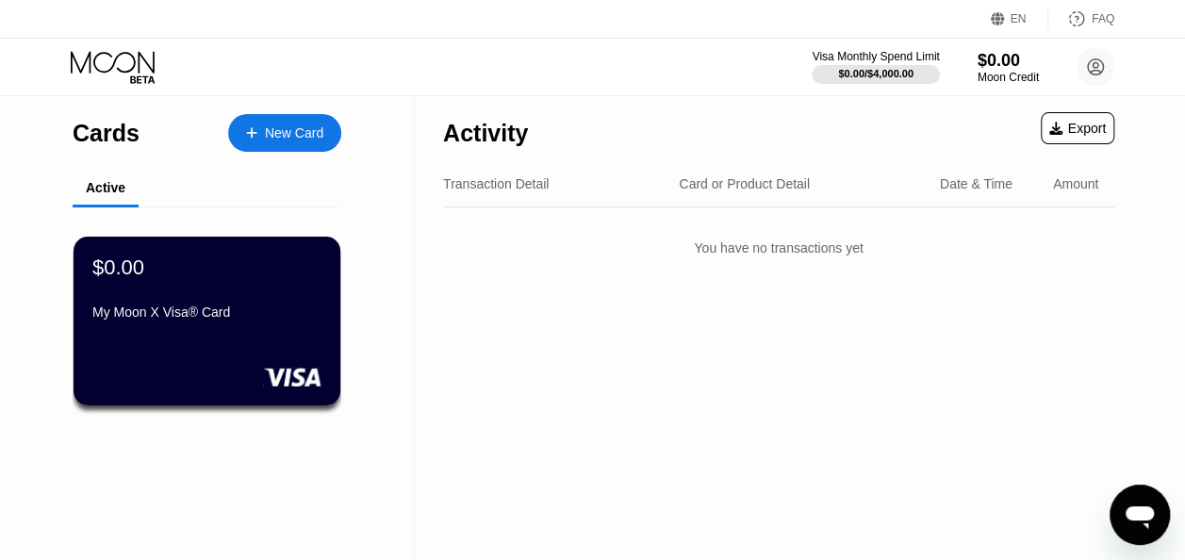
click at [1147, 486] on div "Open messaging window" at bounding box center [1139, 514] width 57 height 57
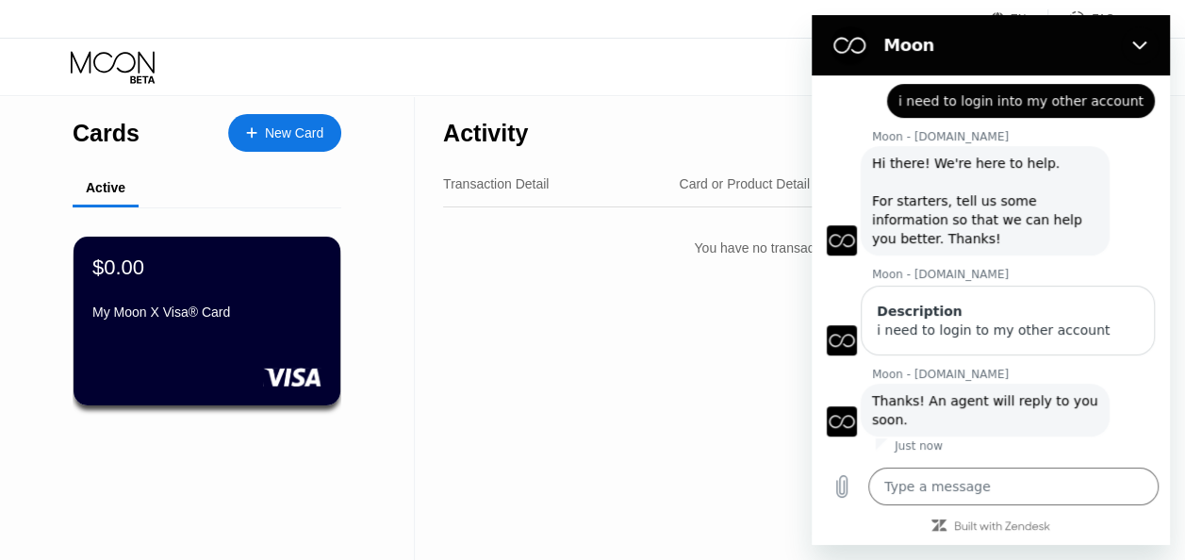
click at [726, 393] on div "Activity Export Transaction Detail Card or Product Detail Date & Time Amount Yo…" at bounding box center [779, 327] width 728 height 465
click at [1135, 41] on icon "Close" at bounding box center [1139, 45] width 15 height 15
type textarea "x"
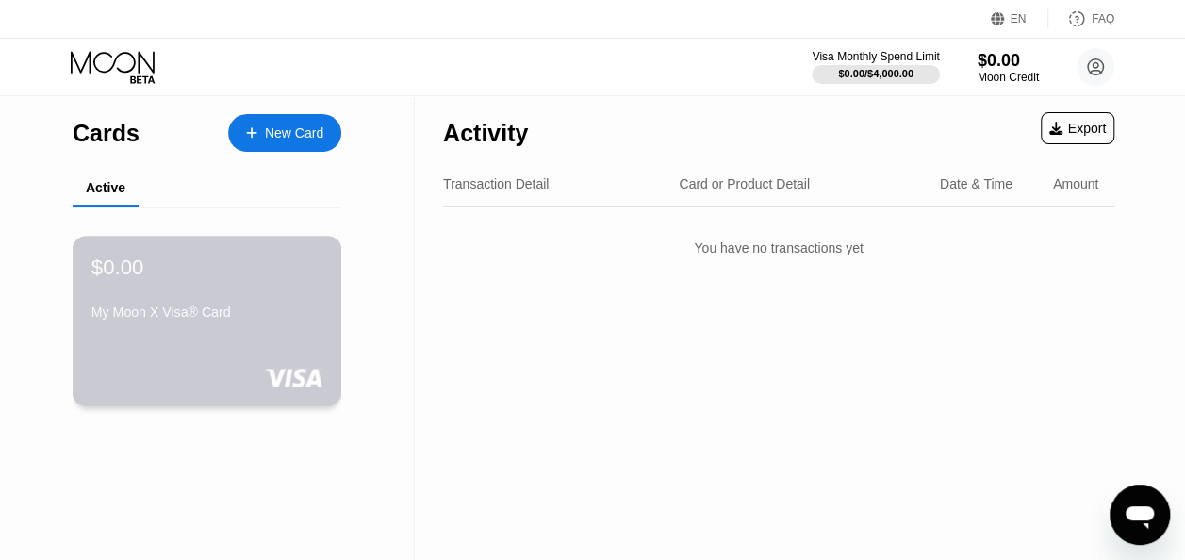
click at [242, 279] on div "$0.00" at bounding box center [206, 266] width 231 height 25
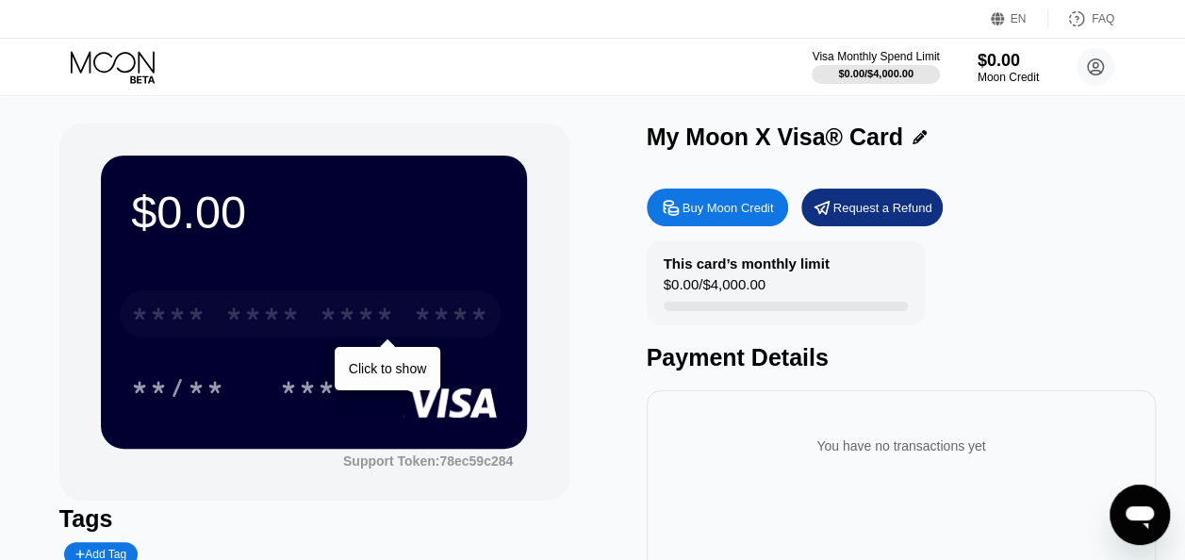
click at [439, 319] on div "****" at bounding box center [451, 317] width 75 height 30
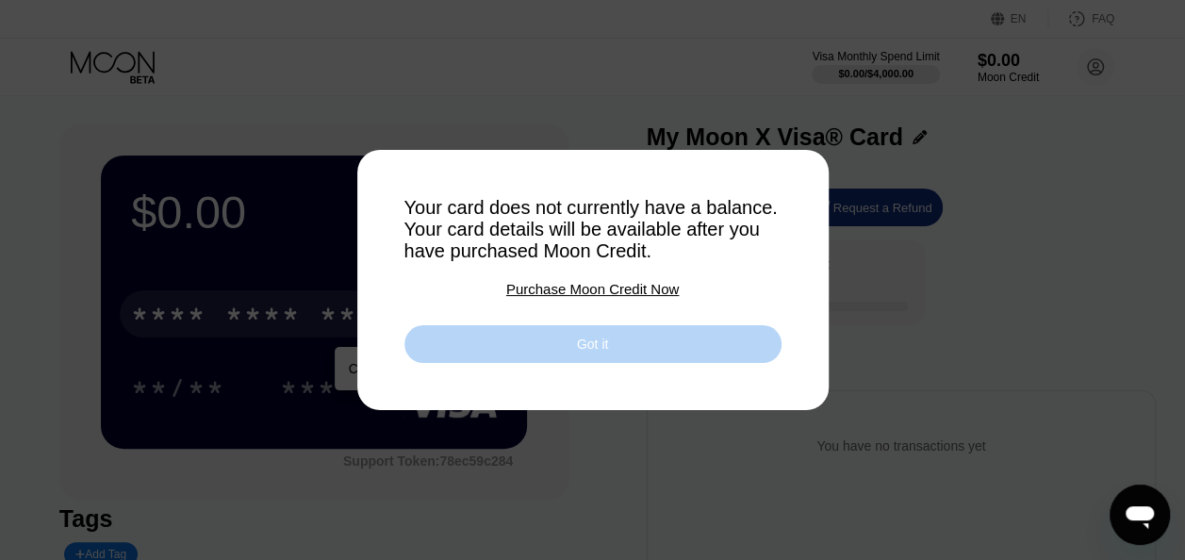
click at [541, 354] on div "Got it" at bounding box center [592, 344] width 377 height 38
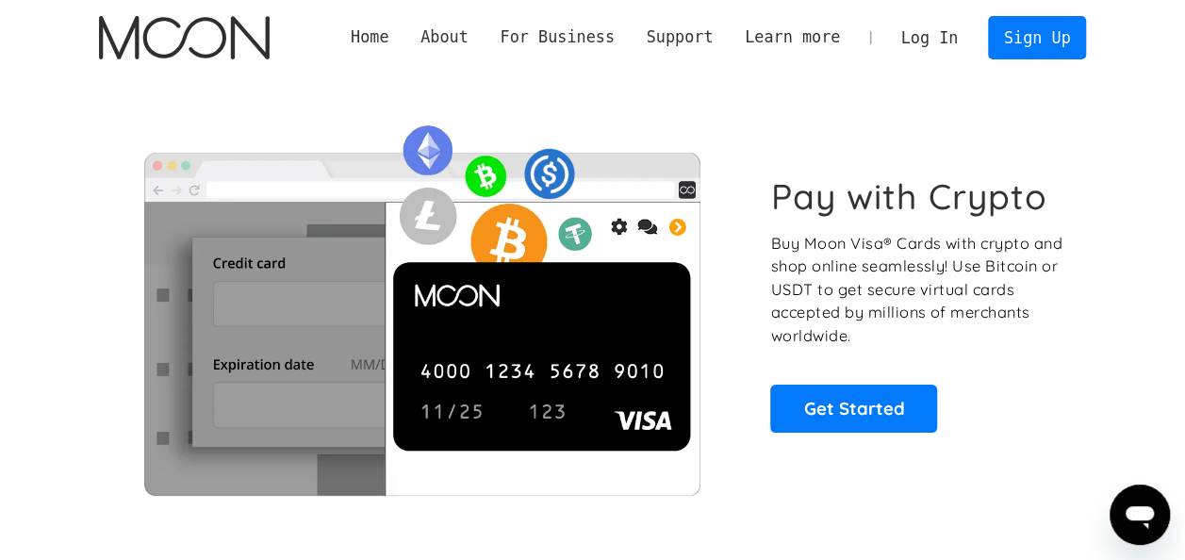
click at [956, 36] on link "Log In" at bounding box center [929, 37] width 89 height 41
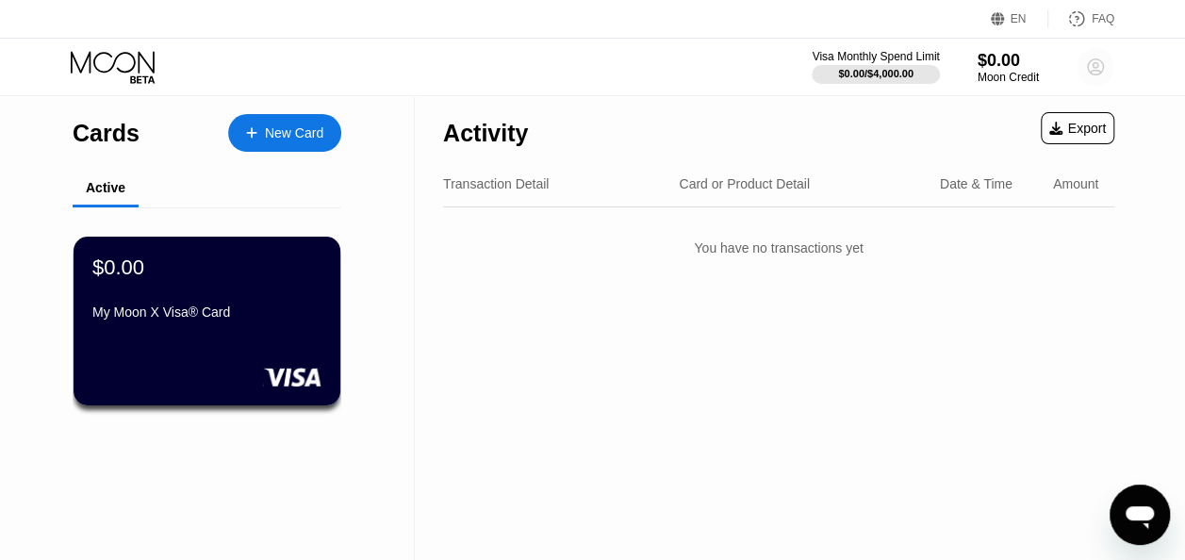
click at [1101, 55] on circle at bounding box center [1095, 67] width 38 height 38
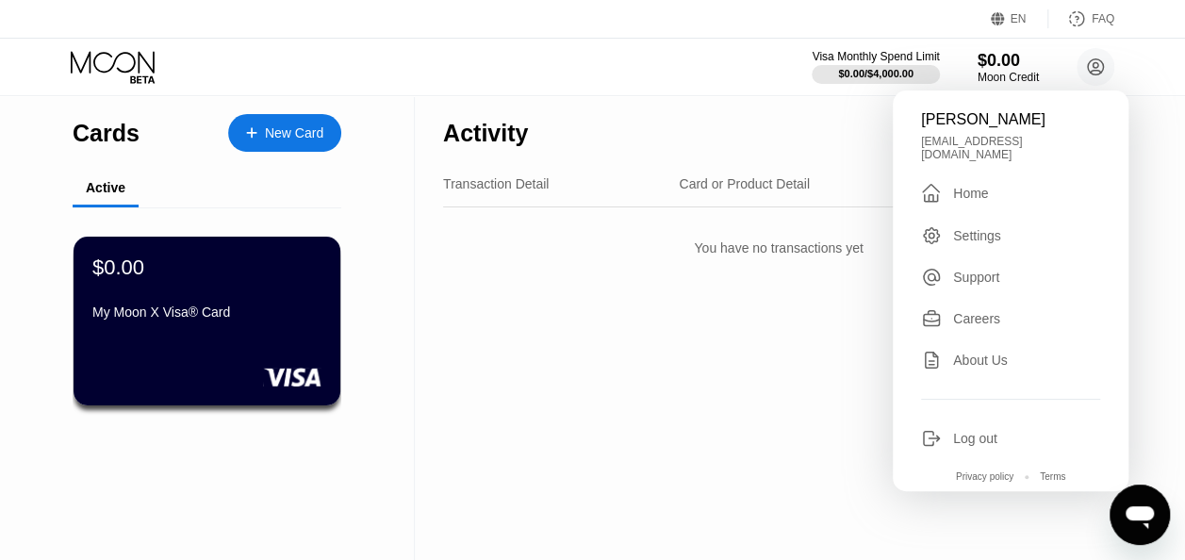
click at [827, 138] on div "Activity Export" at bounding box center [778, 128] width 671 height 66
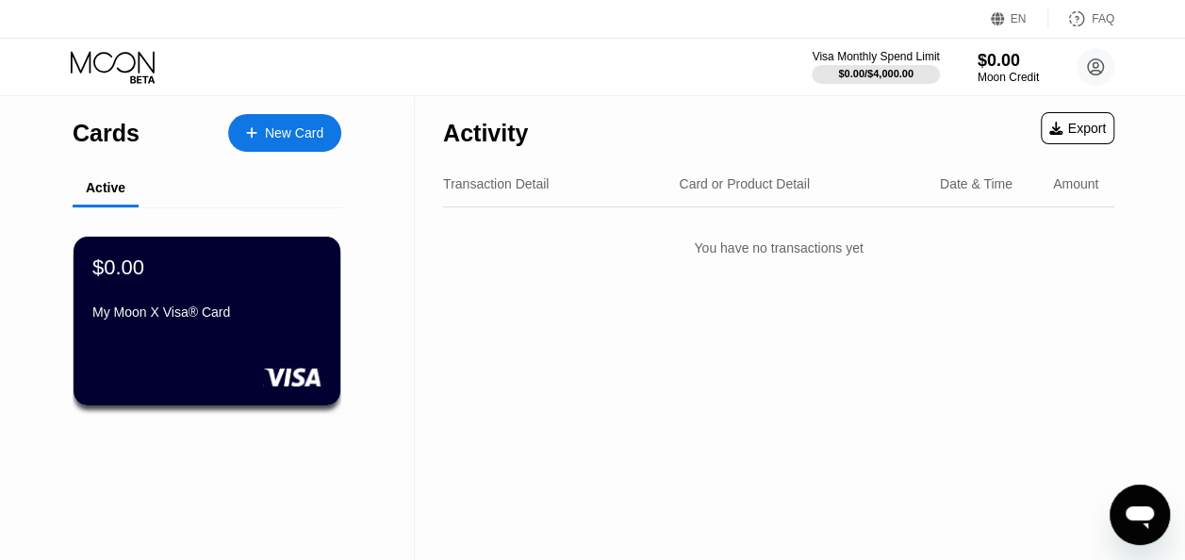
click at [1060, 190] on div "Amount" at bounding box center [1075, 183] width 45 height 15
click at [1143, 531] on icon "Open messaging window" at bounding box center [1139, 515] width 34 height 34
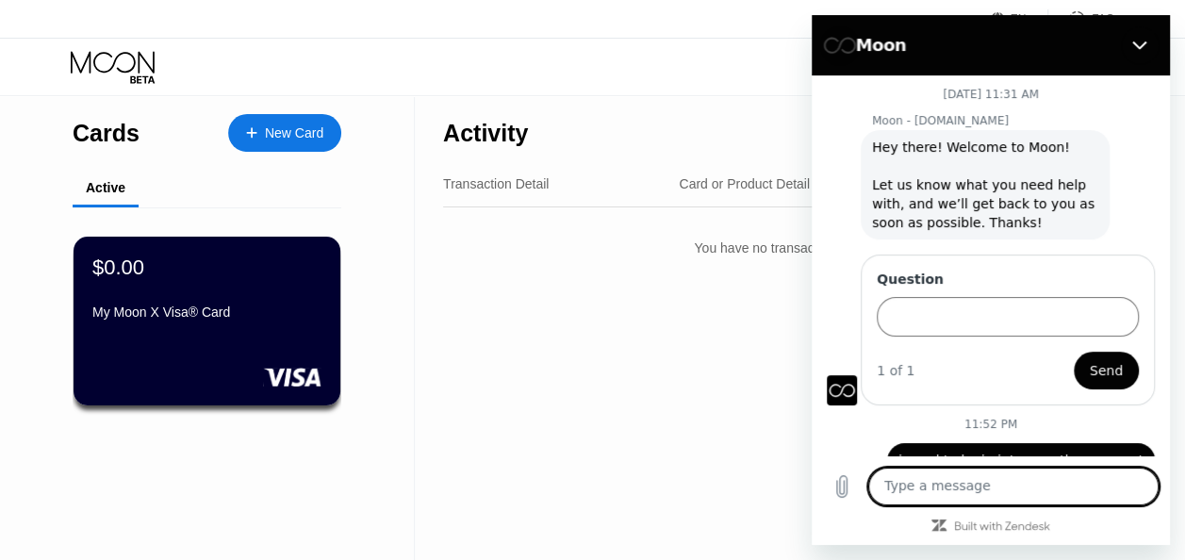
scroll to position [331, 0]
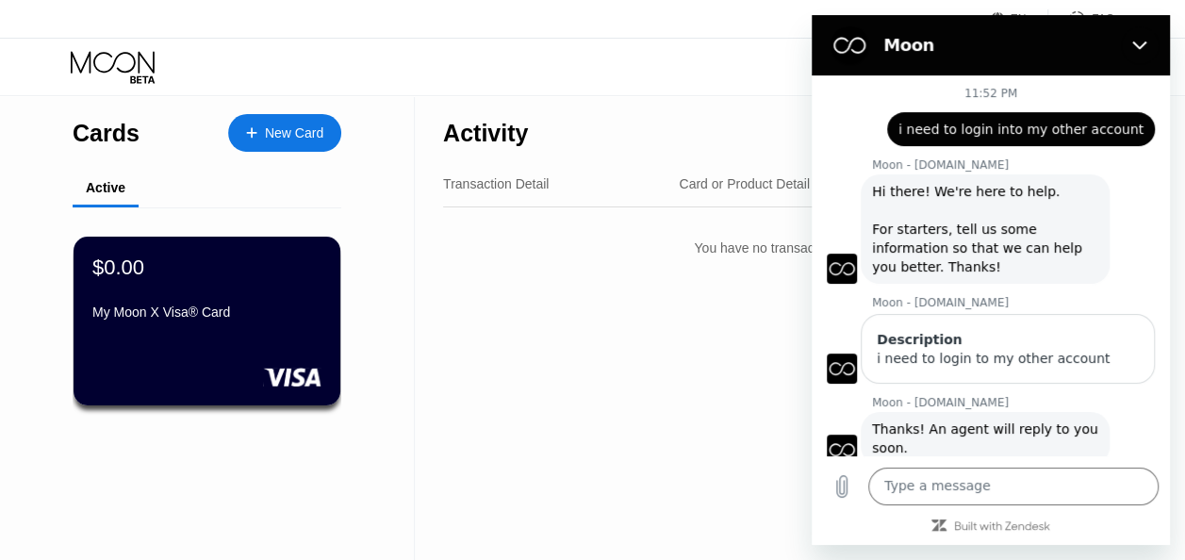
click at [701, 393] on div "Activity Export Transaction Detail Card or Product Detail Date & Time Amount Yo…" at bounding box center [779, 327] width 728 height 465
click at [1136, 30] on button "Close" at bounding box center [1140, 45] width 38 height 38
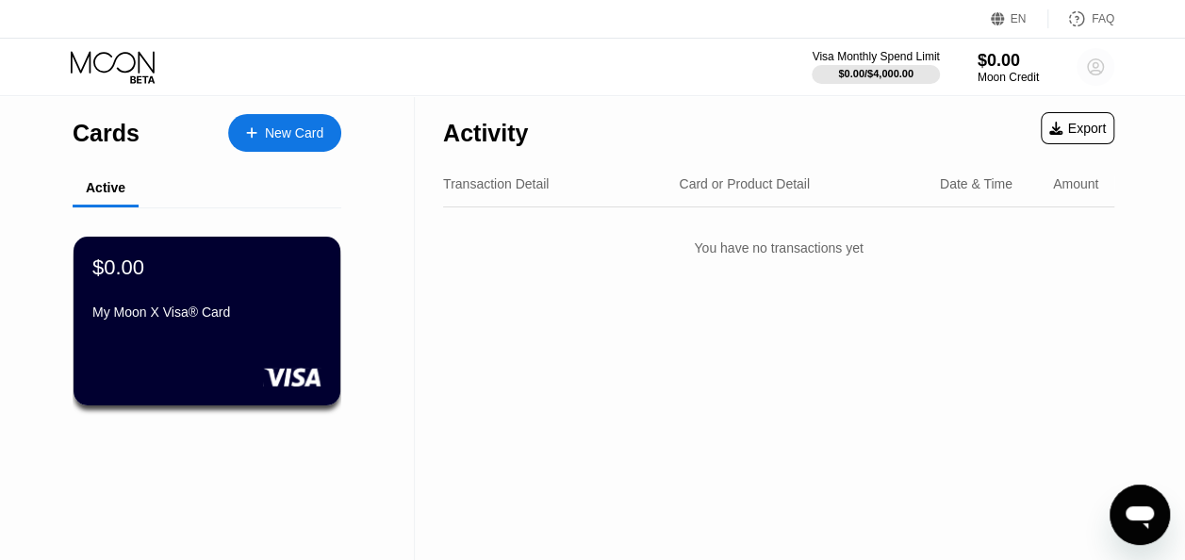
click at [1090, 57] on circle at bounding box center [1095, 67] width 38 height 38
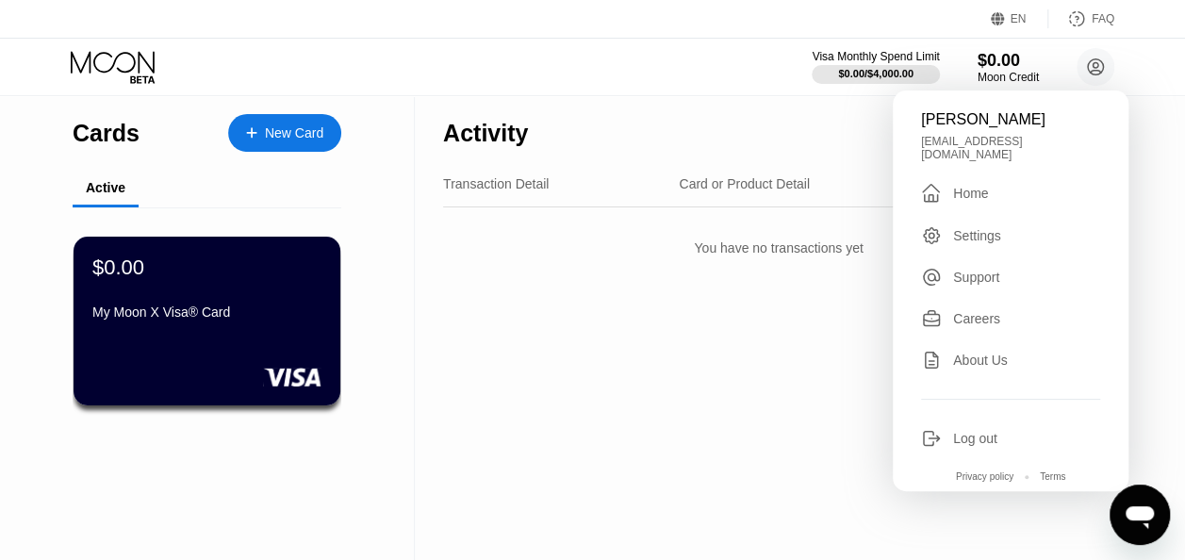
click at [957, 431] on div "Log out" at bounding box center [975, 438] width 44 height 15
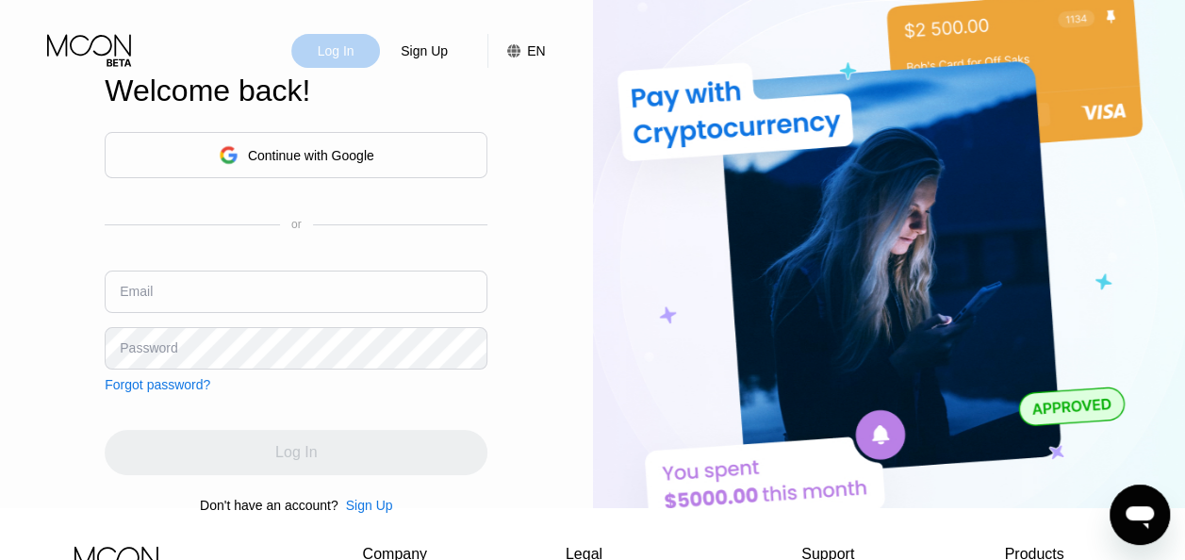
click at [351, 53] on div "Log In" at bounding box center [336, 50] width 41 height 19
click at [301, 157] on div "Continue with Google" at bounding box center [311, 155] width 126 height 15
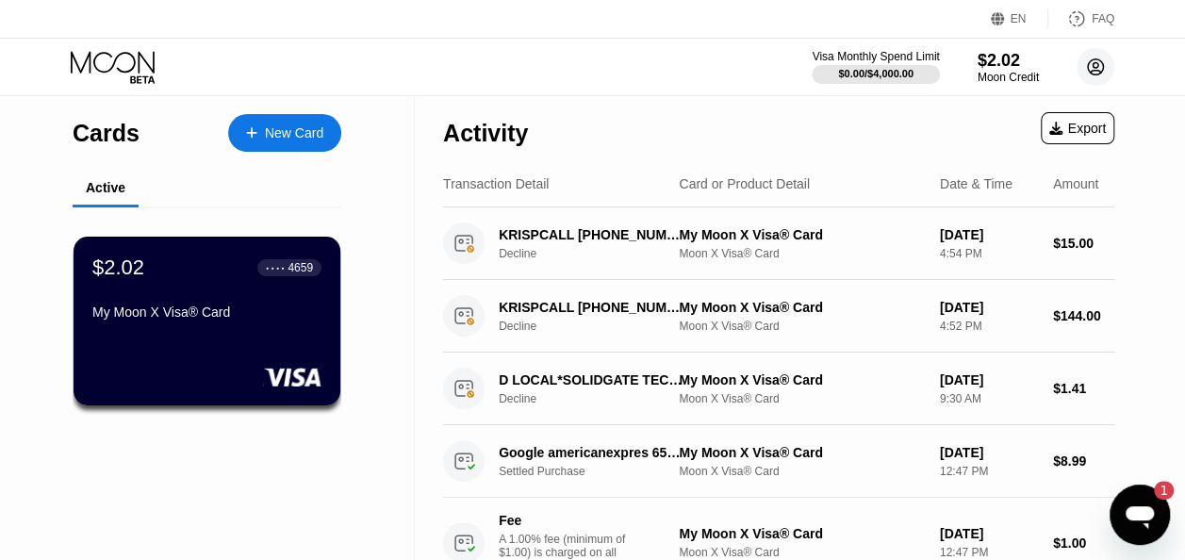
click at [1089, 59] on circle at bounding box center [1095, 67] width 38 height 38
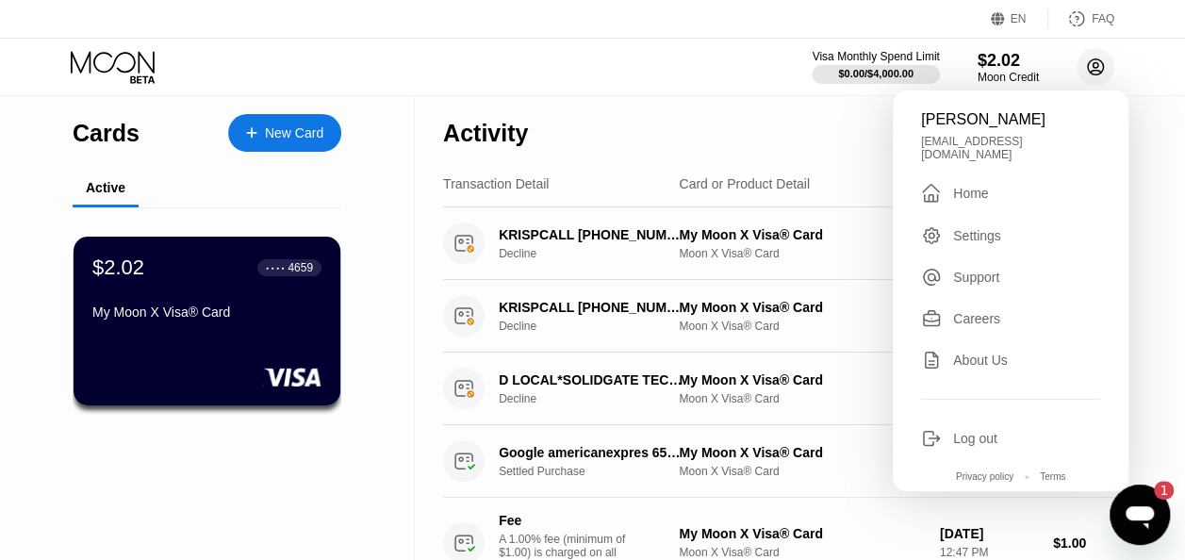
click at [1089, 59] on circle at bounding box center [1095, 67] width 38 height 38
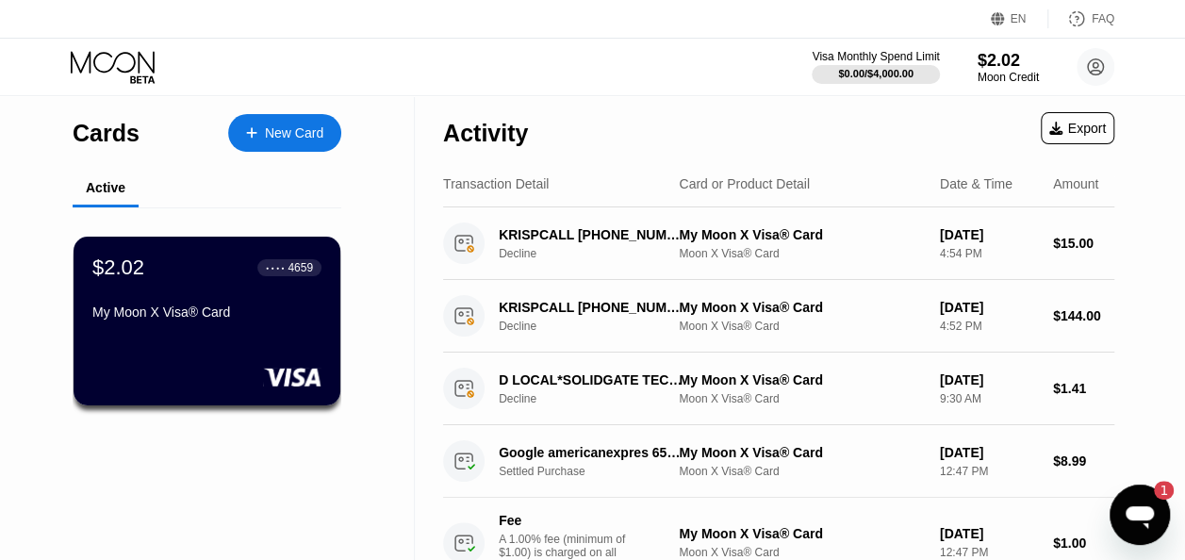
click at [1138, 520] on icon "Open messaging window, 1 unread message" at bounding box center [1139, 515] width 34 height 34
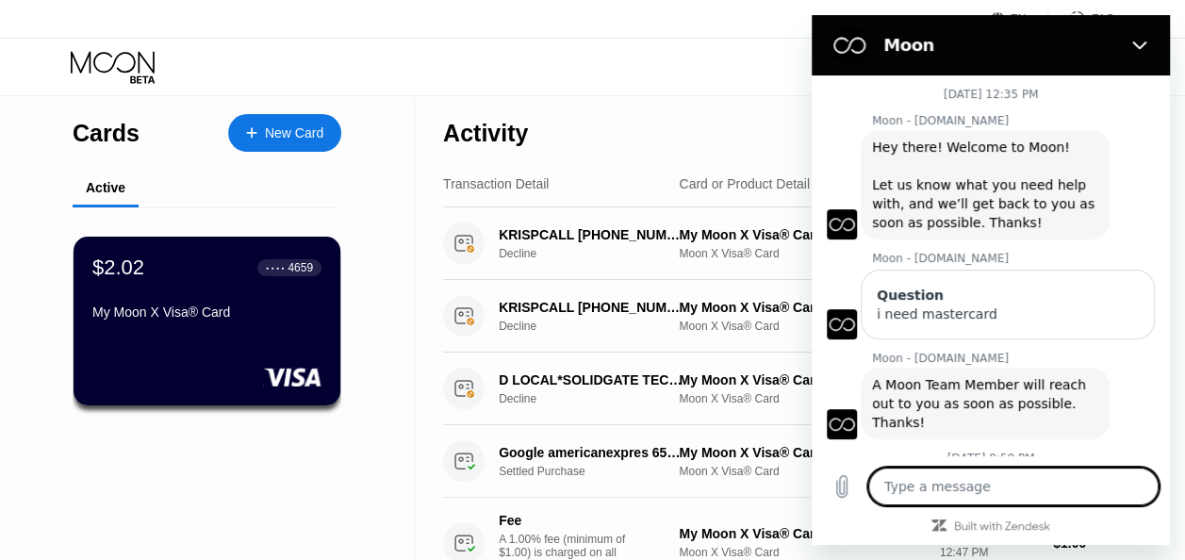
scroll to position [873, 0]
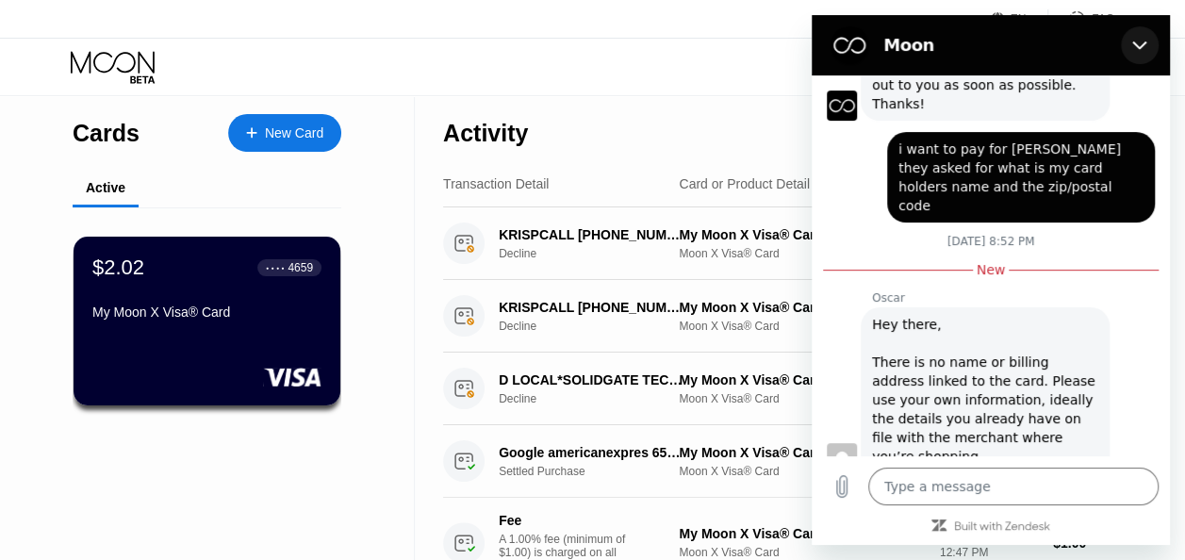
click at [1147, 37] on button "Close" at bounding box center [1140, 45] width 38 height 38
type textarea "x"
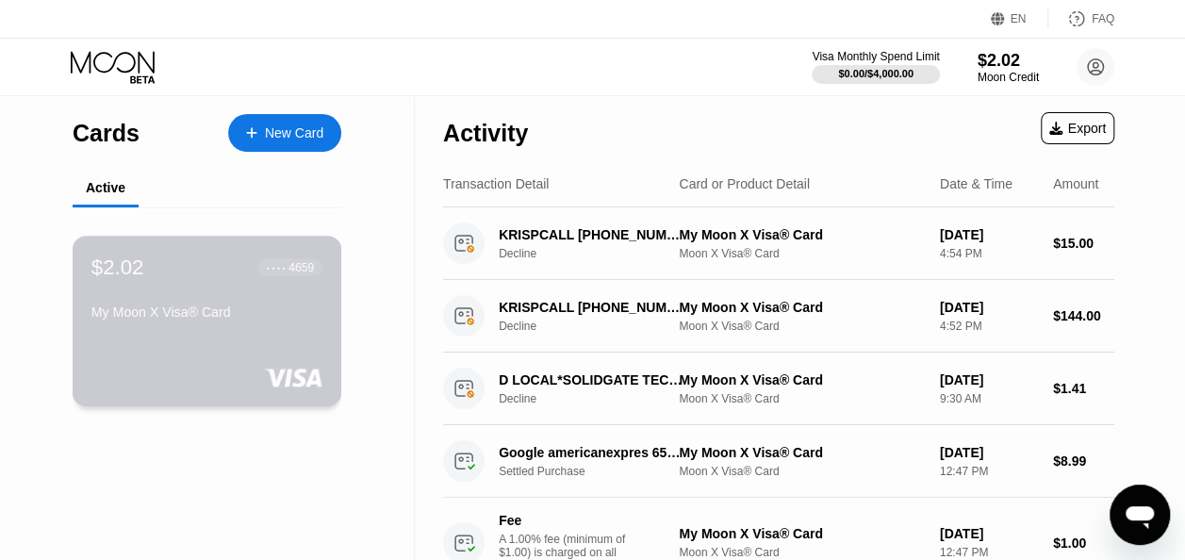
click at [218, 271] on div "$2.02 ● ● ● ● 4659" at bounding box center [206, 266] width 231 height 25
